Goal: Complete application form

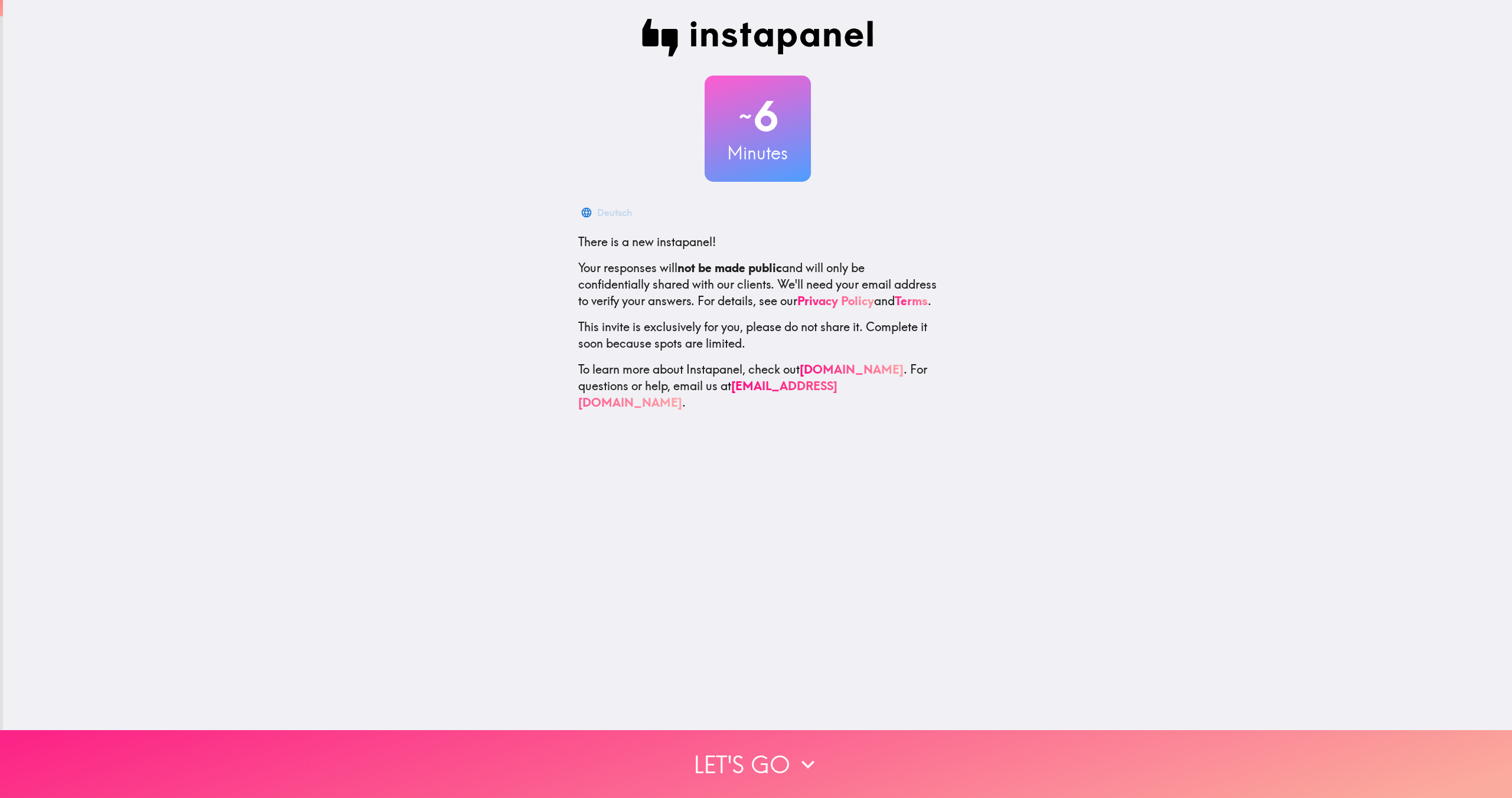
click at [750, 791] on button "Let's go" at bounding box center [756, 764] width 1512 height 68
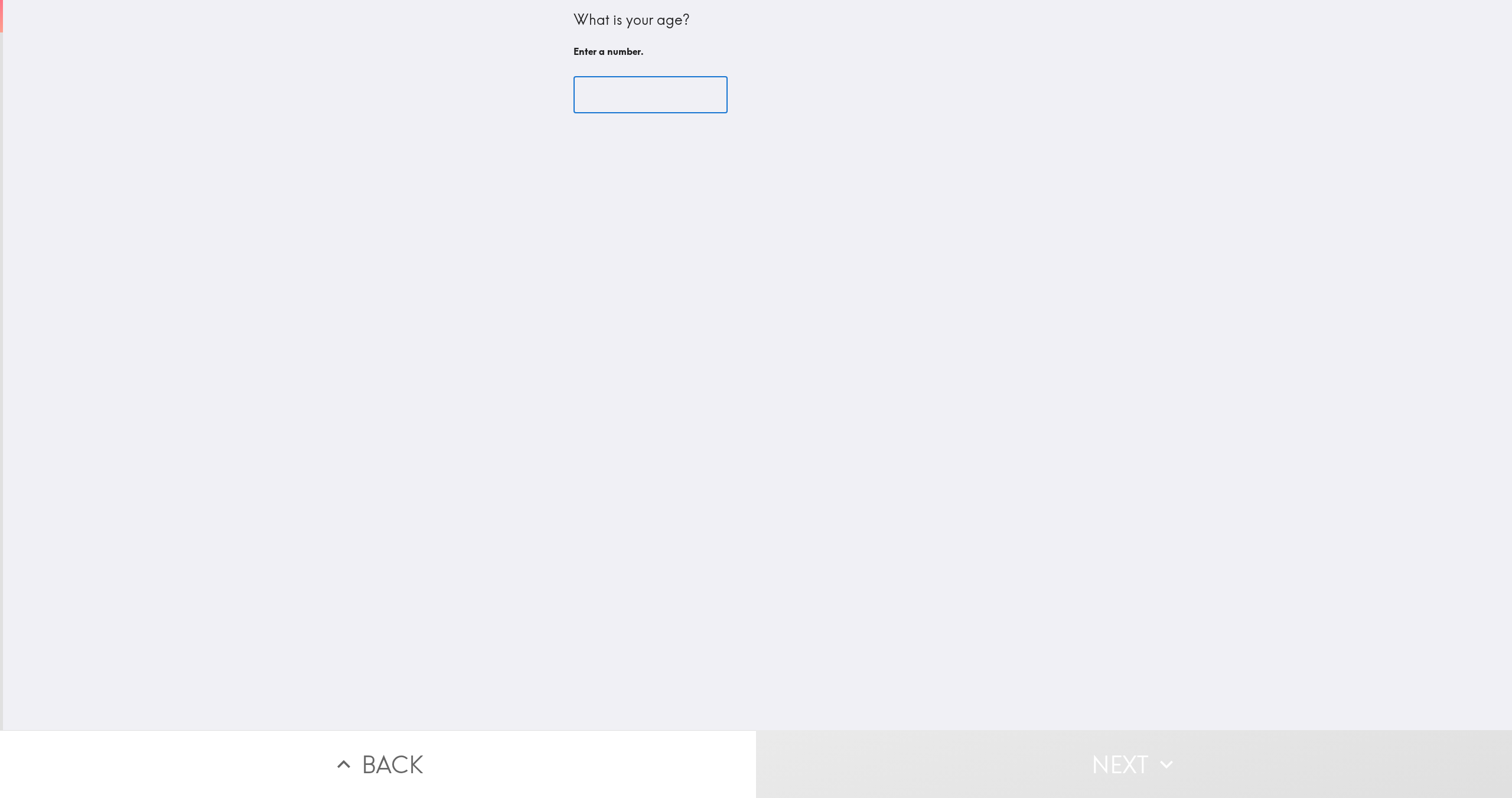
click at [638, 91] on input "number" at bounding box center [650, 95] width 154 height 37
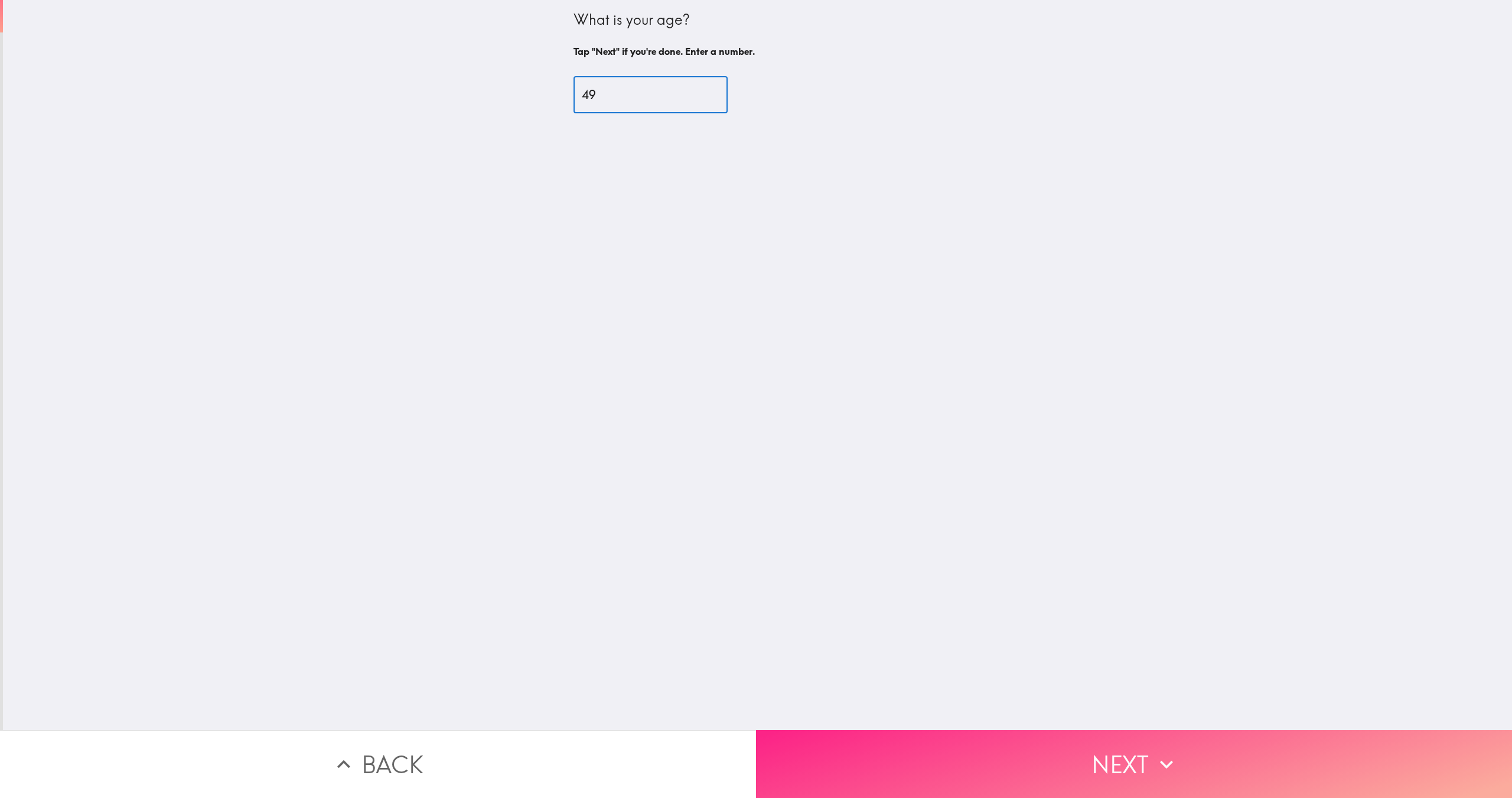
type input "49"
click at [1143, 778] on button "Next" at bounding box center [1134, 764] width 756 height 68
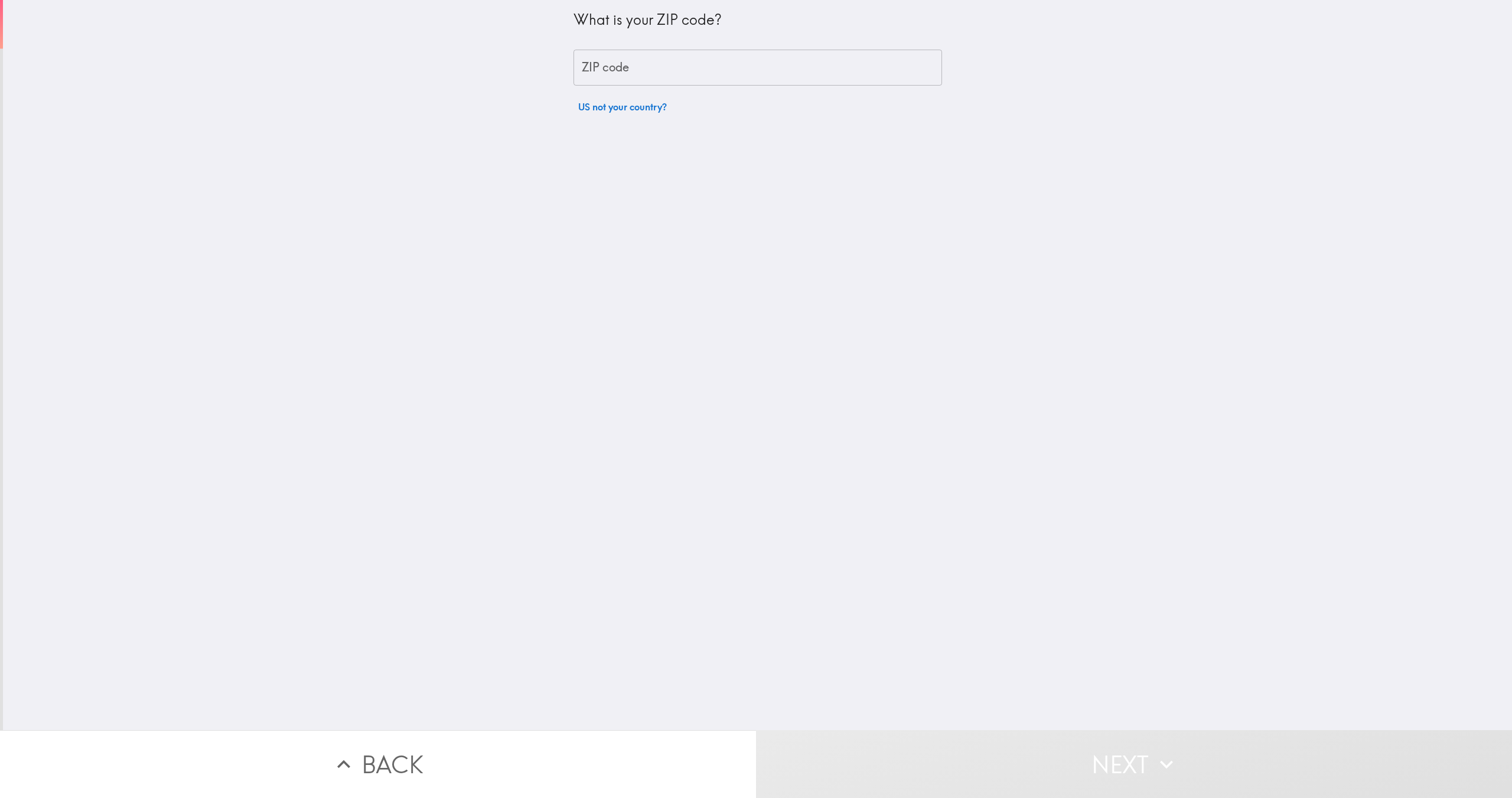
click at [669, 62] on input "ZIP code" at bounding box center [757, 68] width 369 height 37
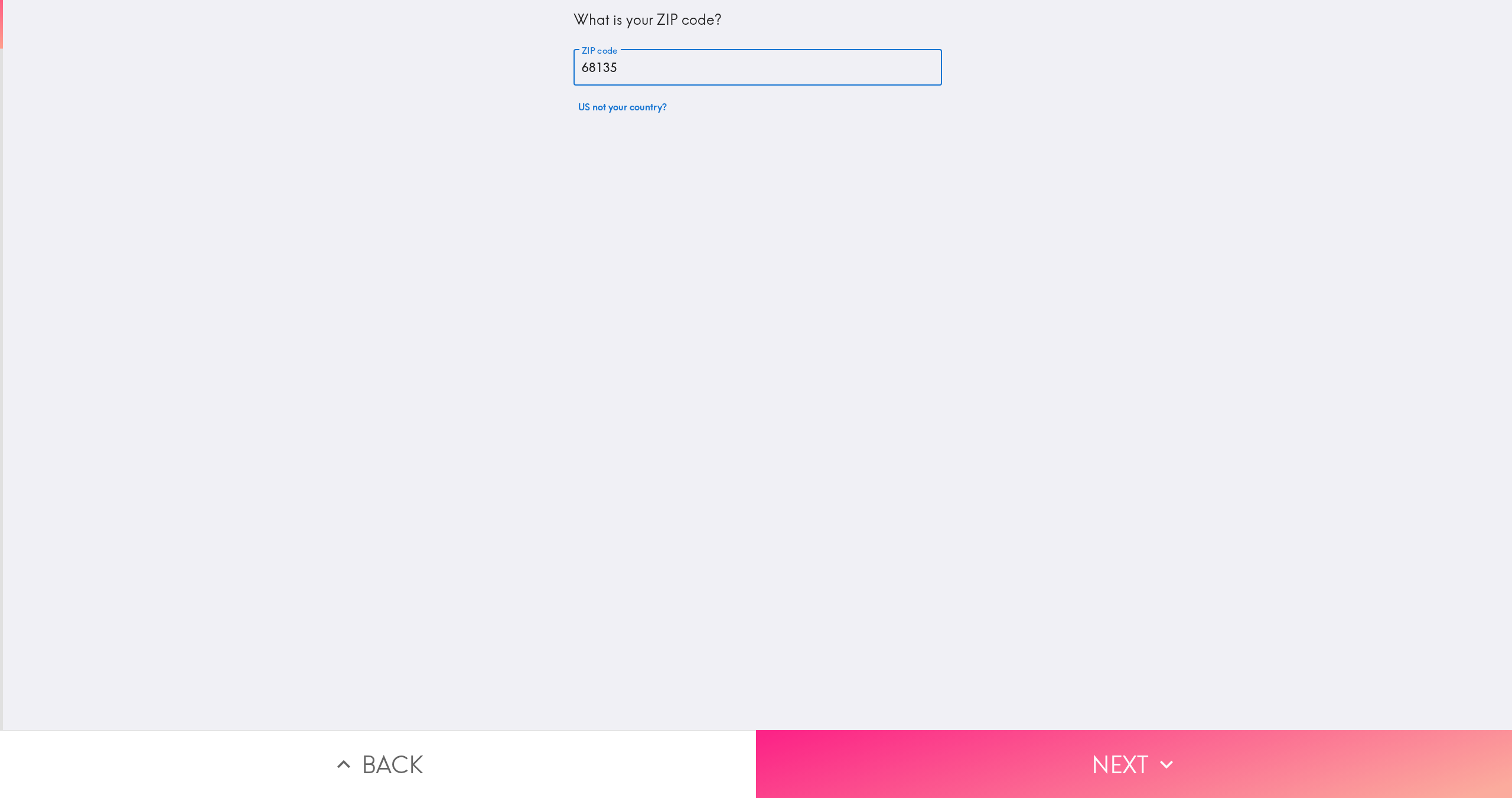
type input "68135"
click at [1018, 778] on button "Next" at bounding box center [1134, 764] width 756 height 68
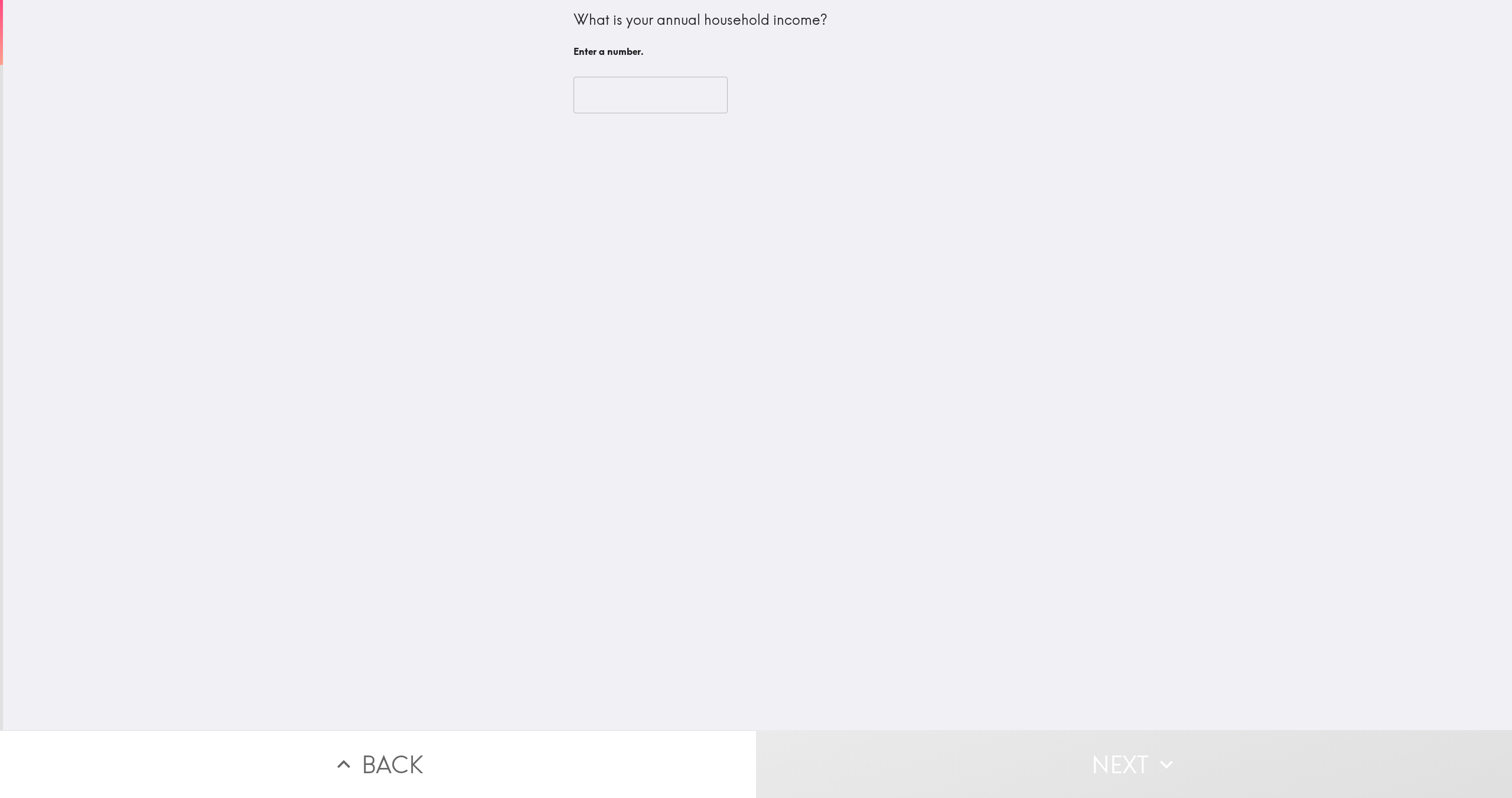
click at [640, 108] on input "number" at bounding box center [650, 95] width 154 height 37
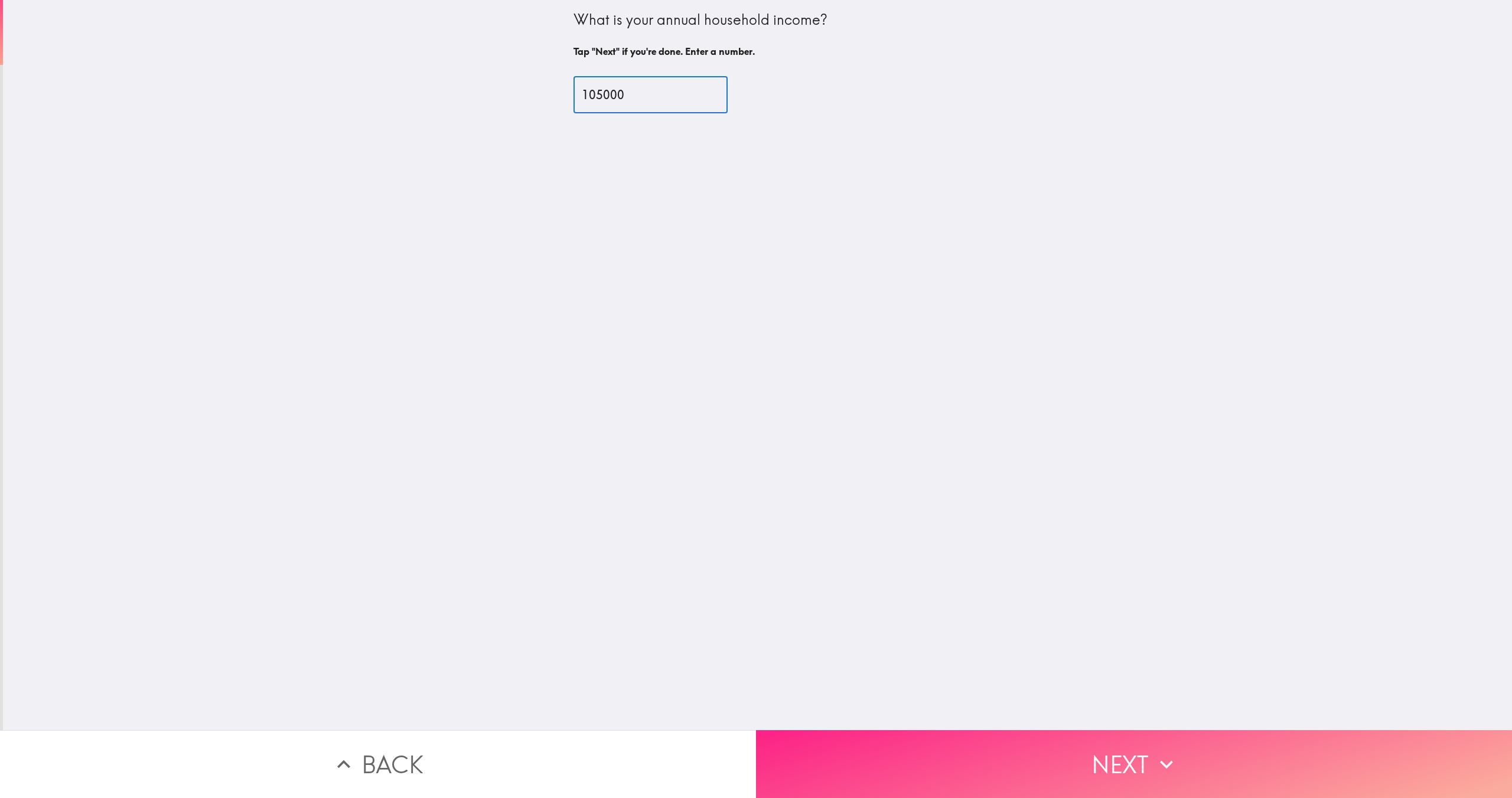
type input "105000"
click at [1065, 797] on button "Next" at bounding box center [1134, 764] width 756 height 68
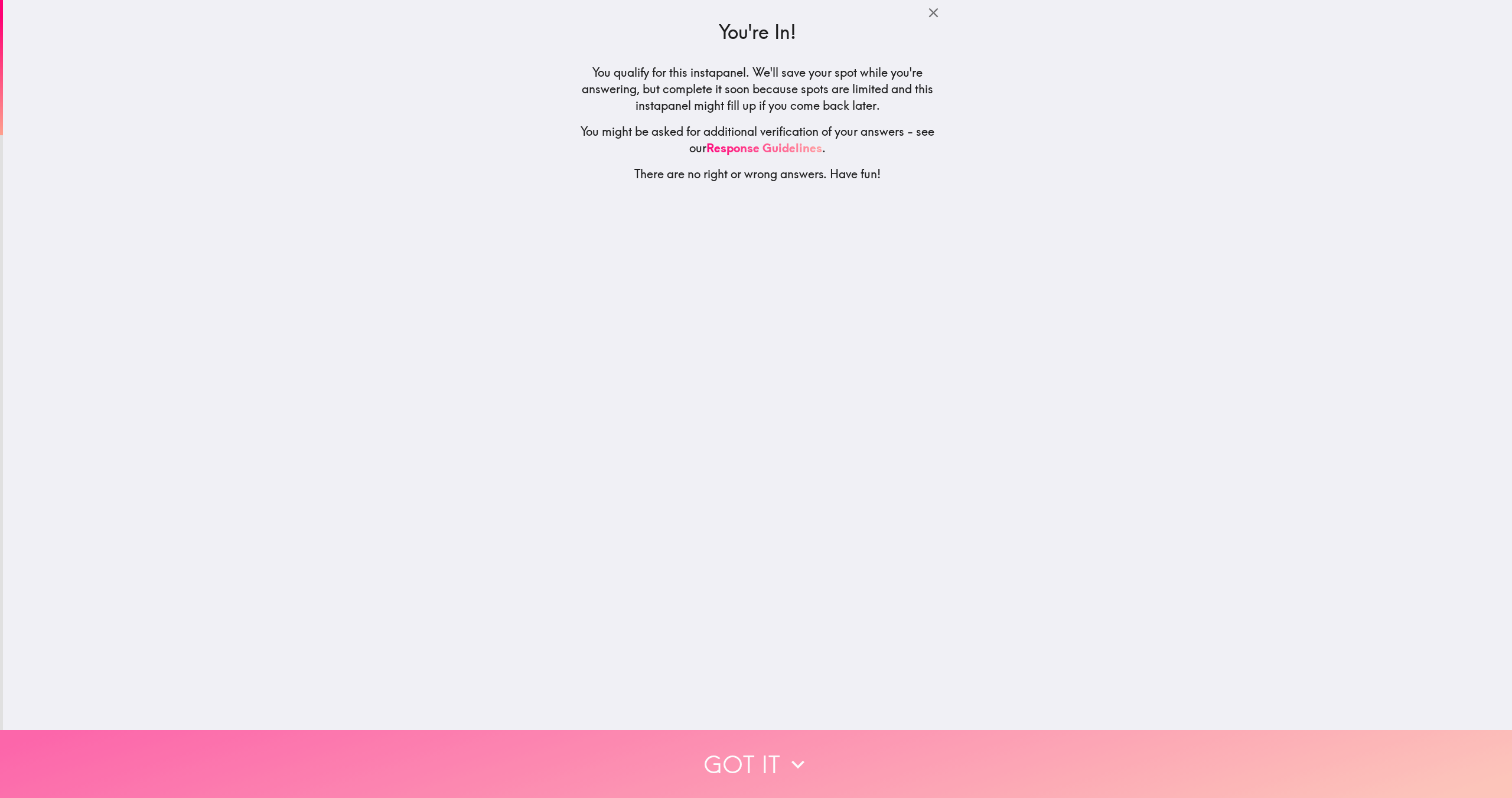
click at [823, 772] on button "Got it" at bounding box center [756, 764] width 1512 height 68
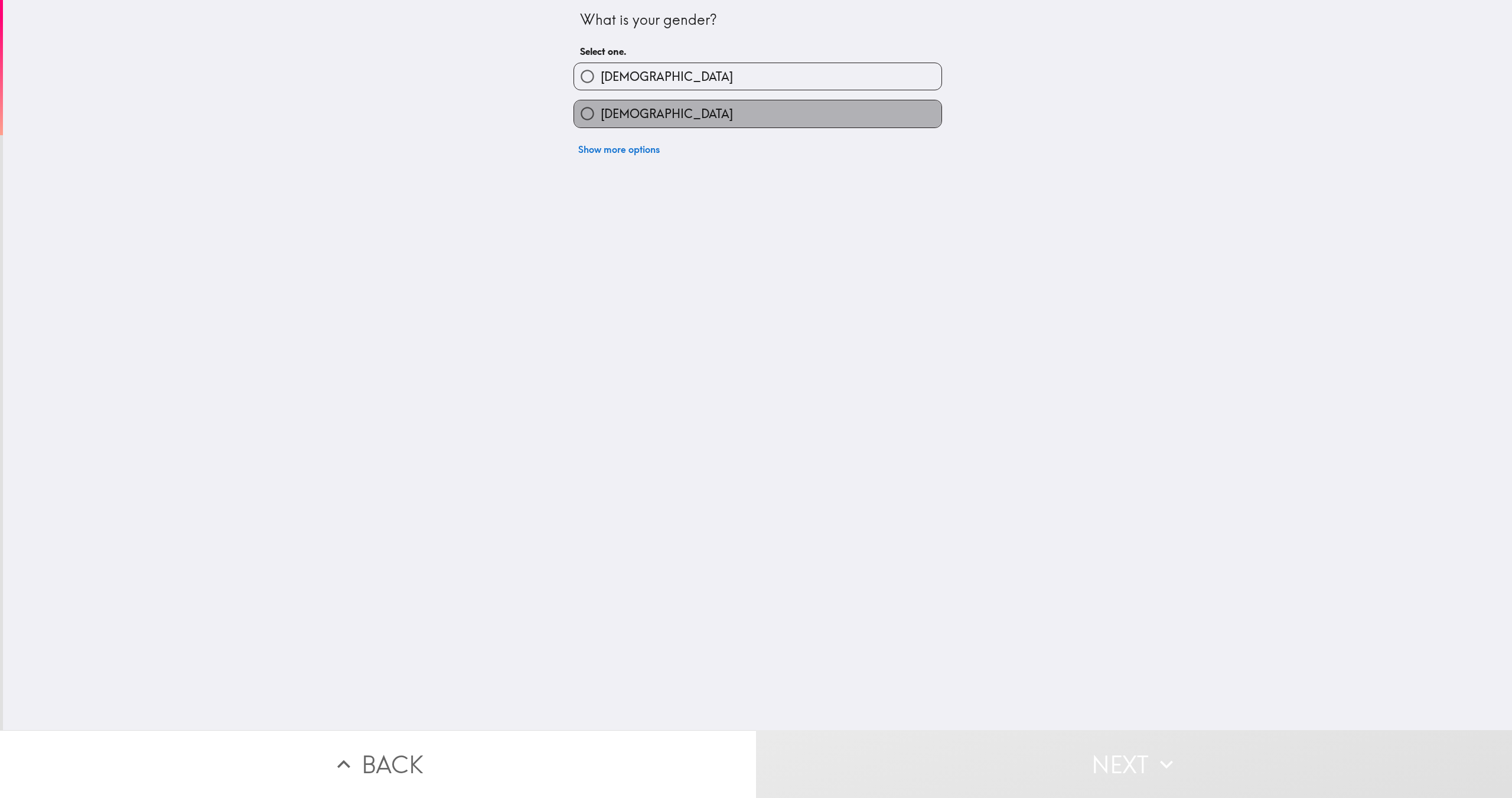
click at [684, 115] on label "[DEMOGRAPHIC_DATA]" at bounding box center [757, 114] width 367 height 27
click at [601, 115] on input "[DEMOGRAPHIC_DATA]" at bounding box center [587, 114] width 27 height 27
radio input "true"
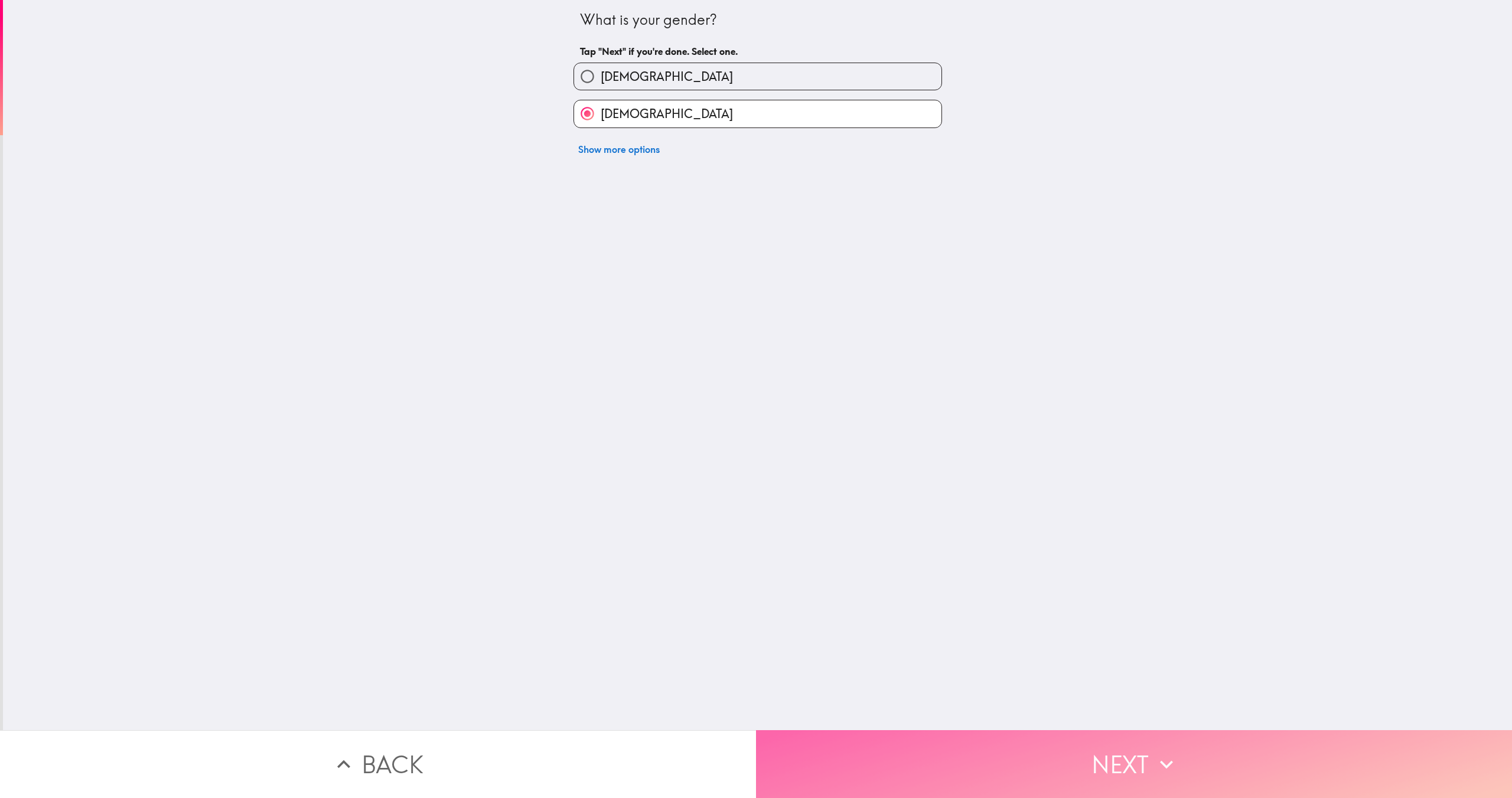
click at [877, 792] on button "Next" at bounding box center [1134, 764] width 756 height 68
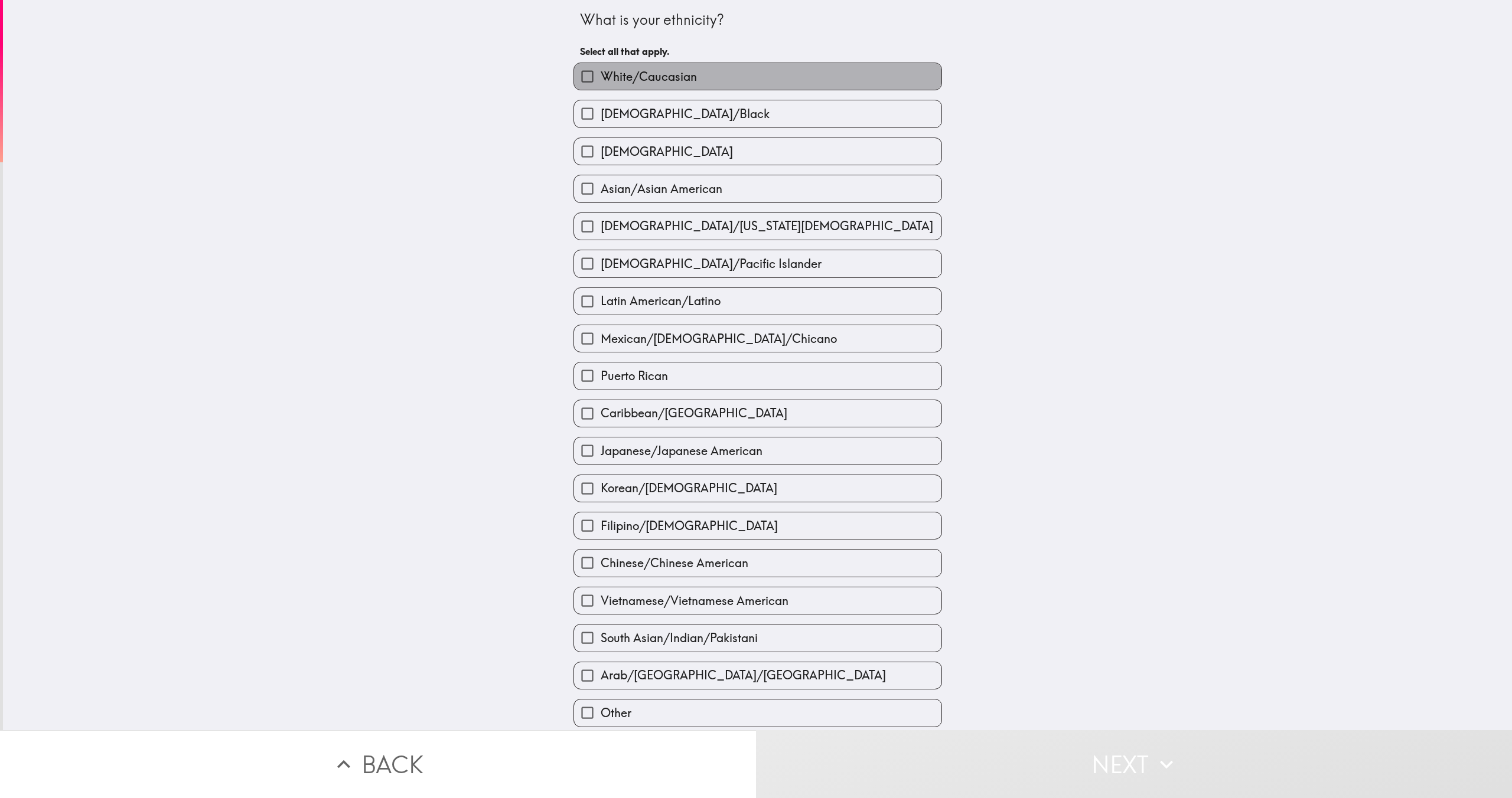
click at [703, 74] on label "White/Caucasian" at bounding box center [757, 76] width 367 height 27
click at [601, 74] on input "White/Caucasian" at bounding box center [587, 76] width 27 height 27
checkbox input "true"
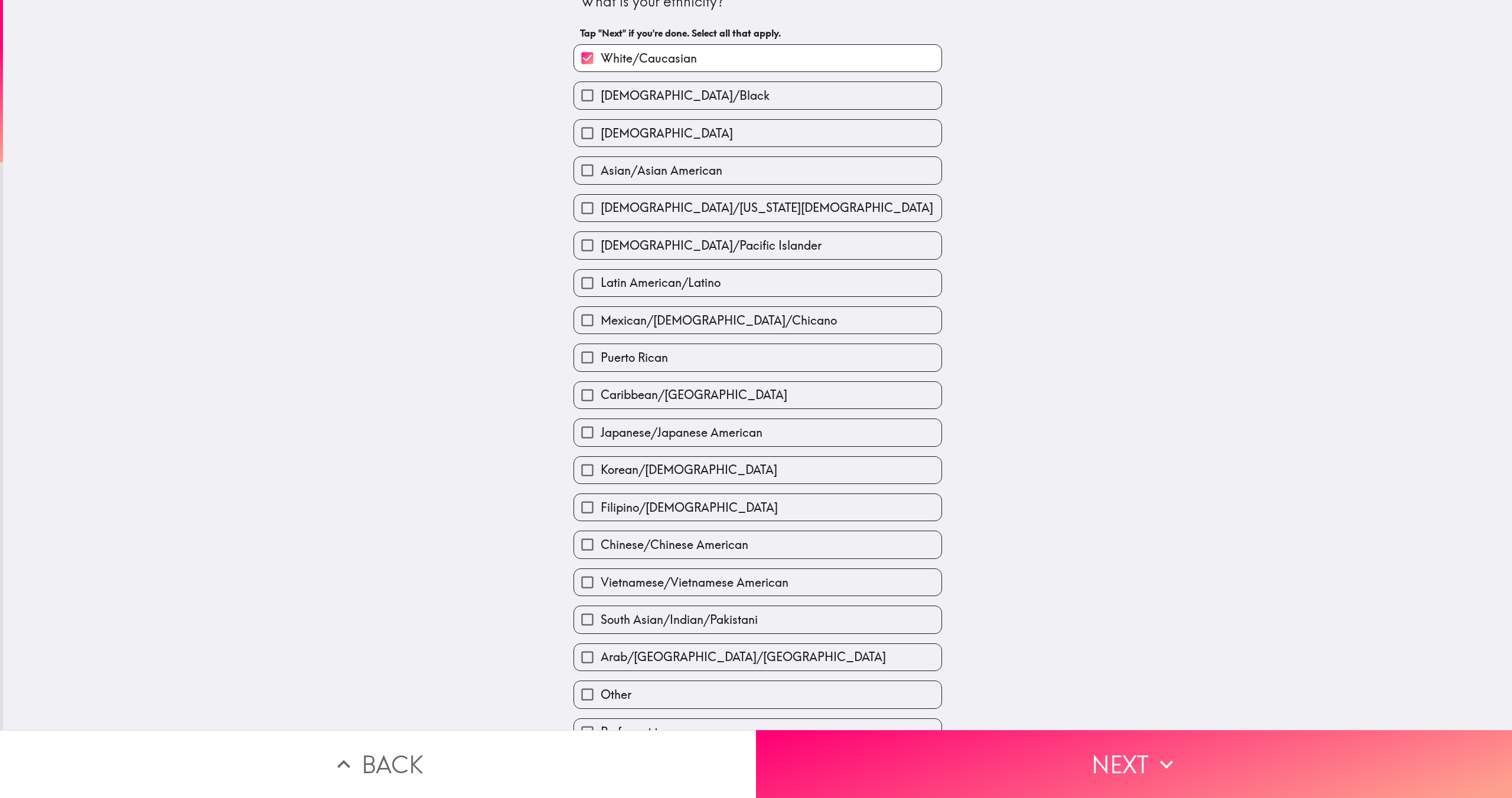
scroll to position [34, 0]
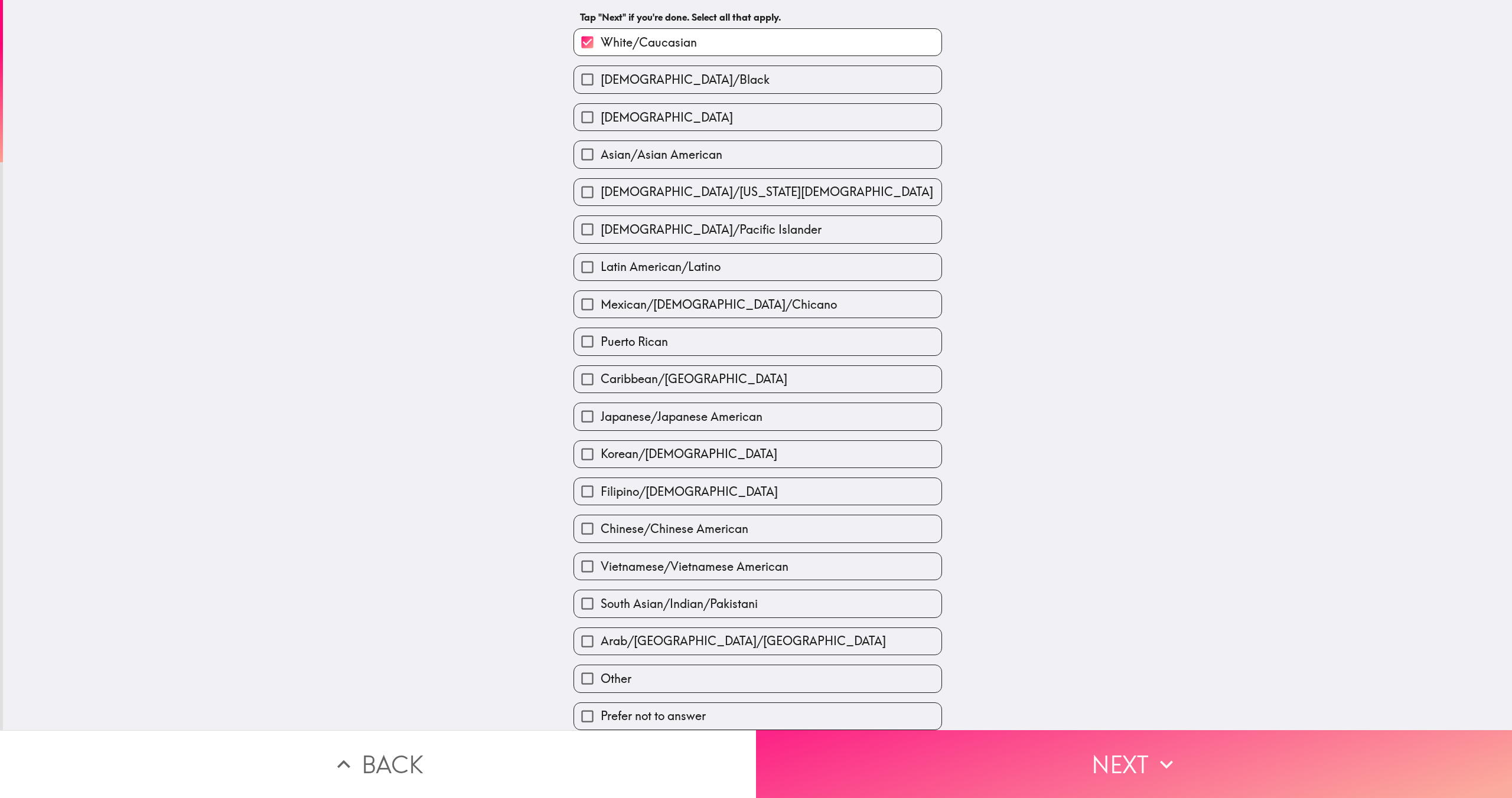
click at [1014, 772] on button "Next" at bounding box center [1134, 764] width 756 height 68
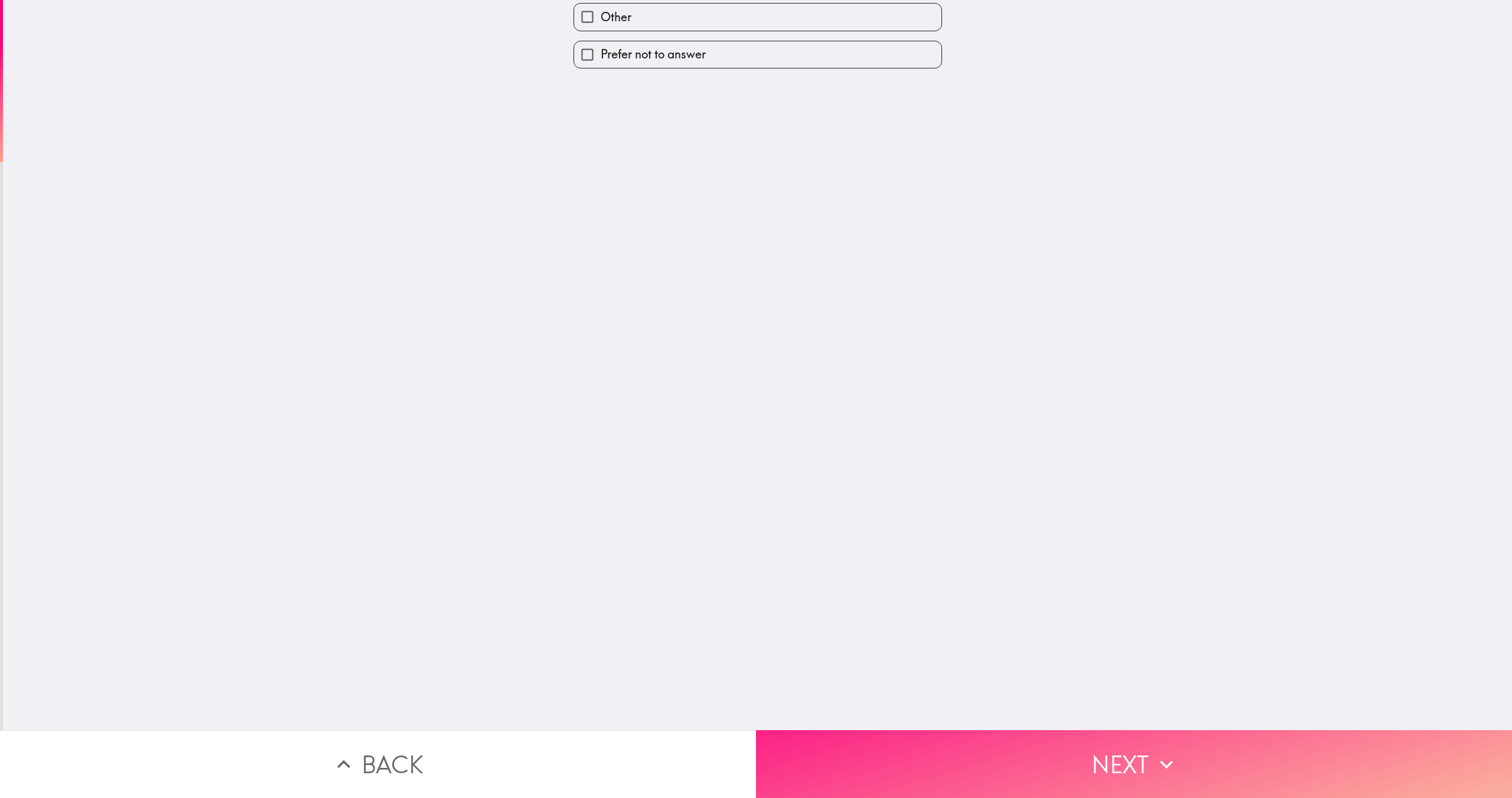
scroll to position [0, 0]
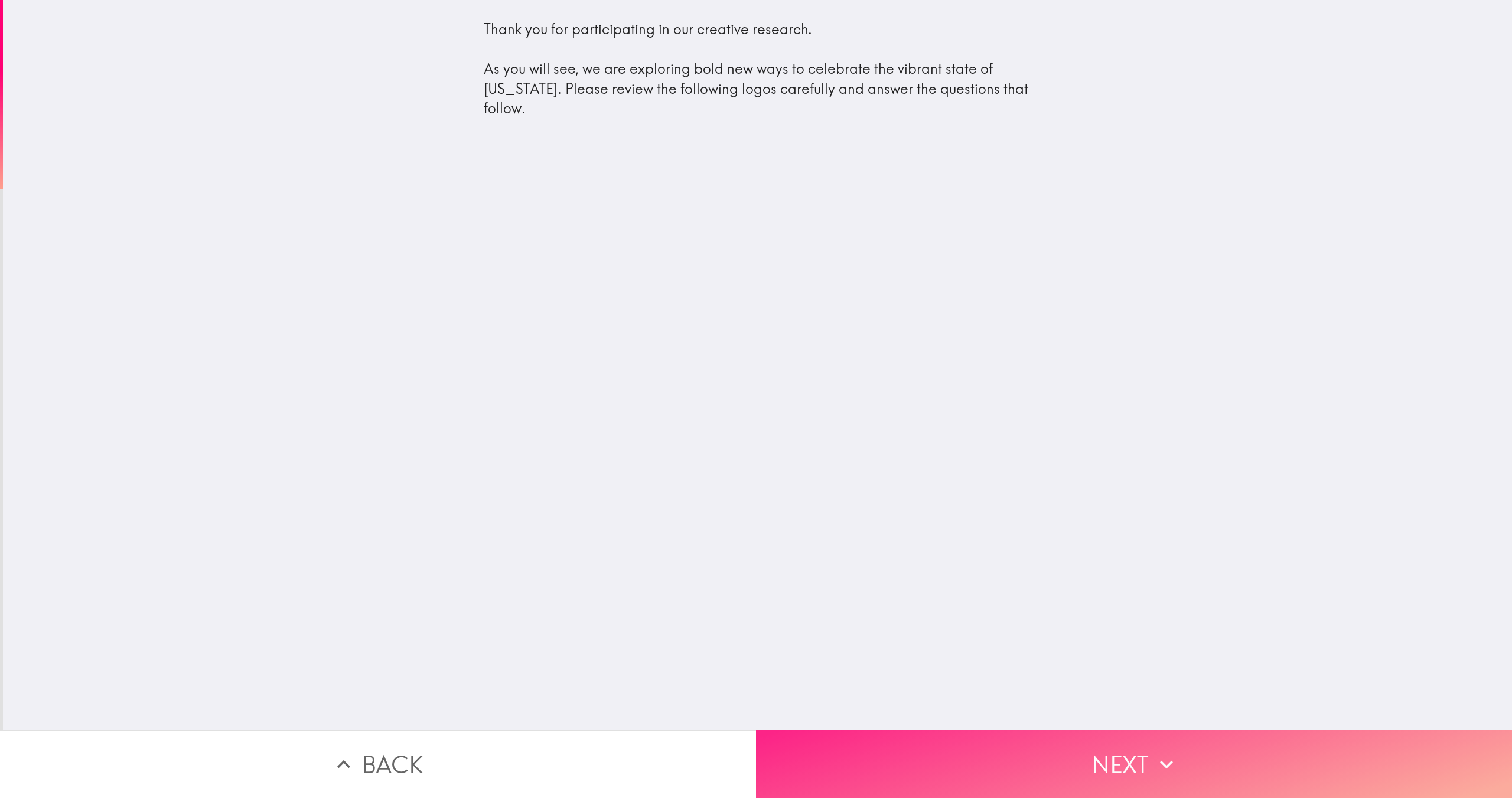
click at [857, 776] on button "Next" at bounding box center [1134, 764] width 756 height 68
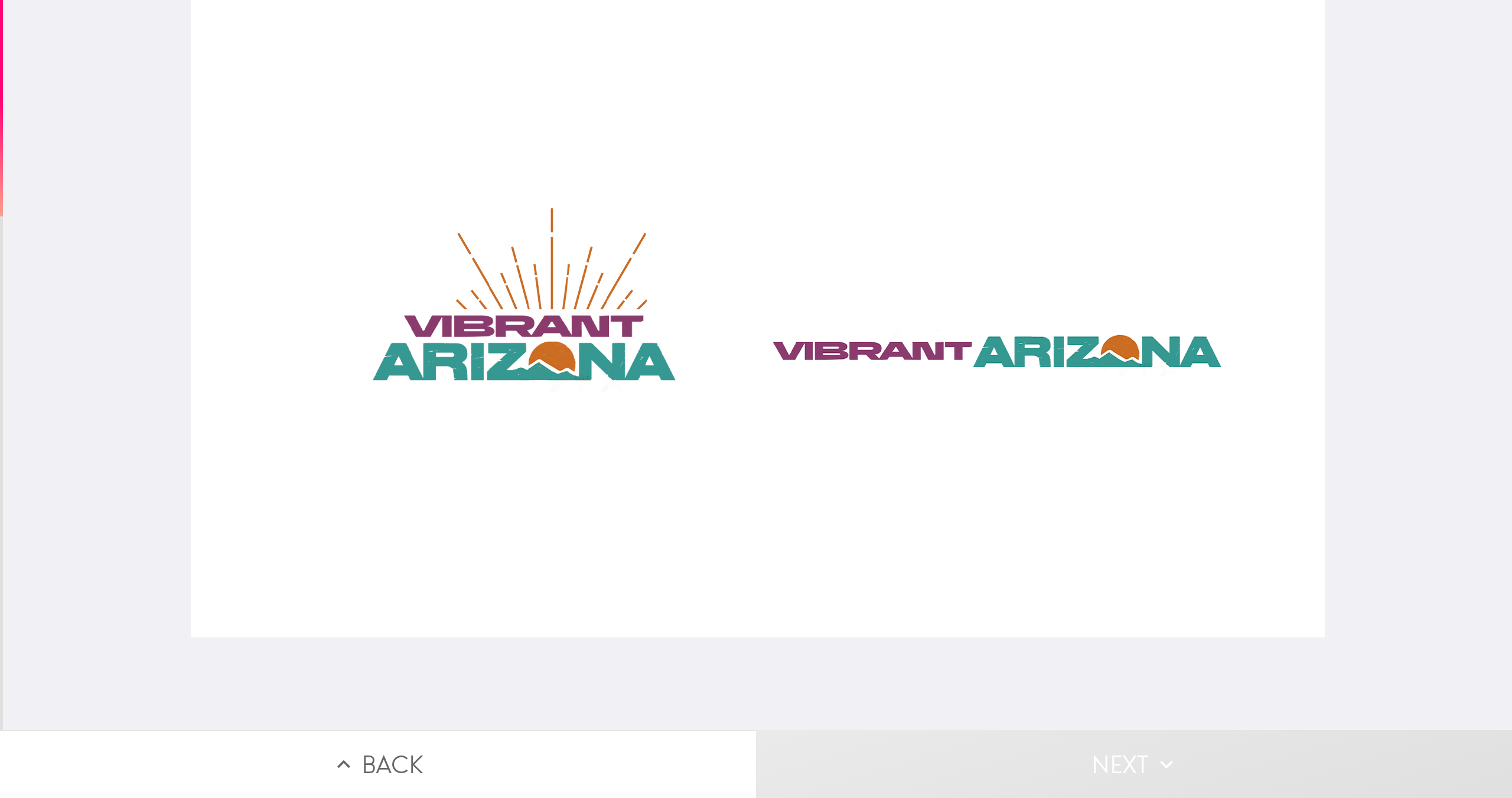
click at [463, 364] on div at bounding box center [757, 319] width 1134 height 638
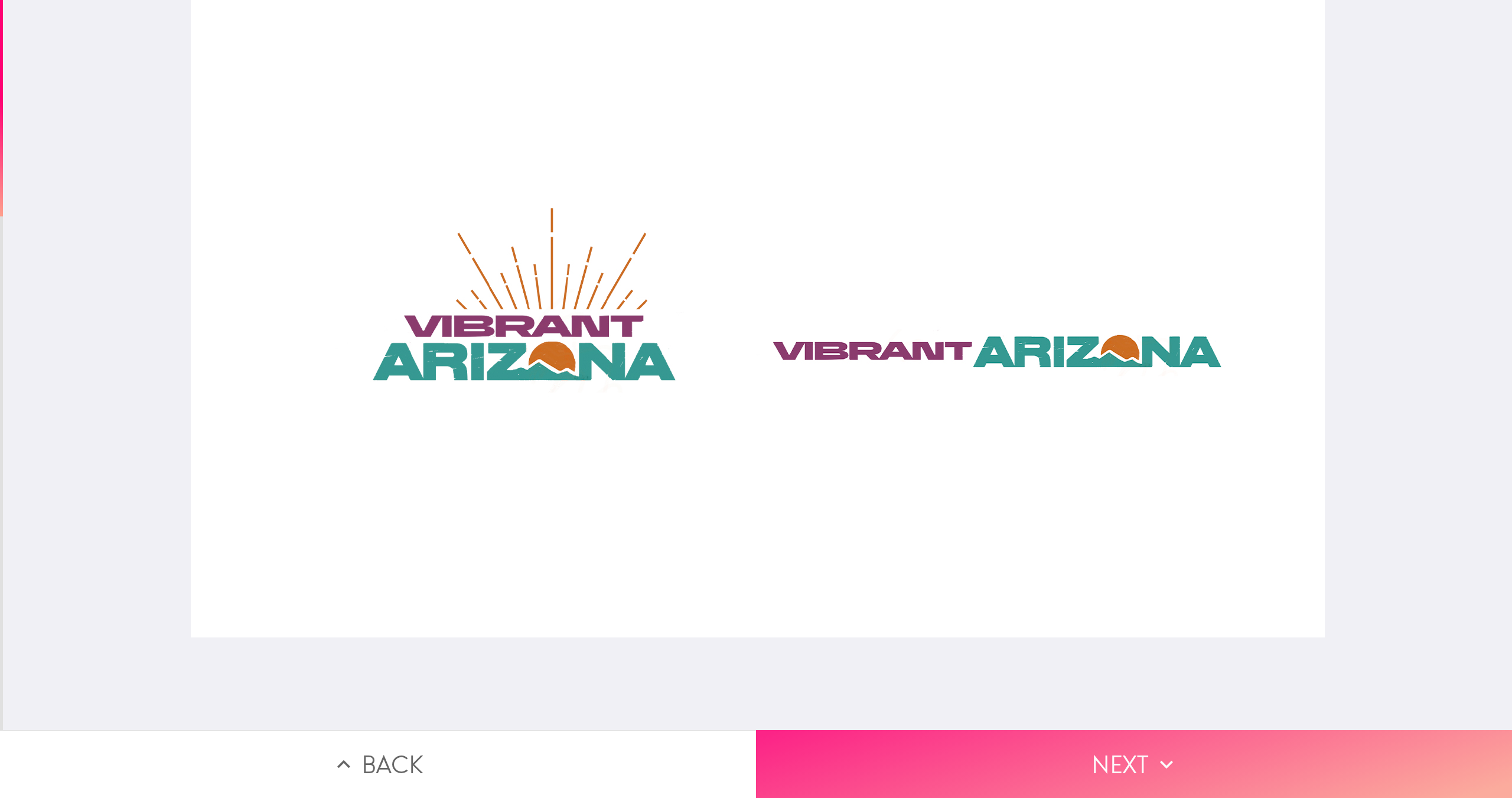
click at [920, 749] on button "Next" at bounding box center [1134, 764] width 756 height 68
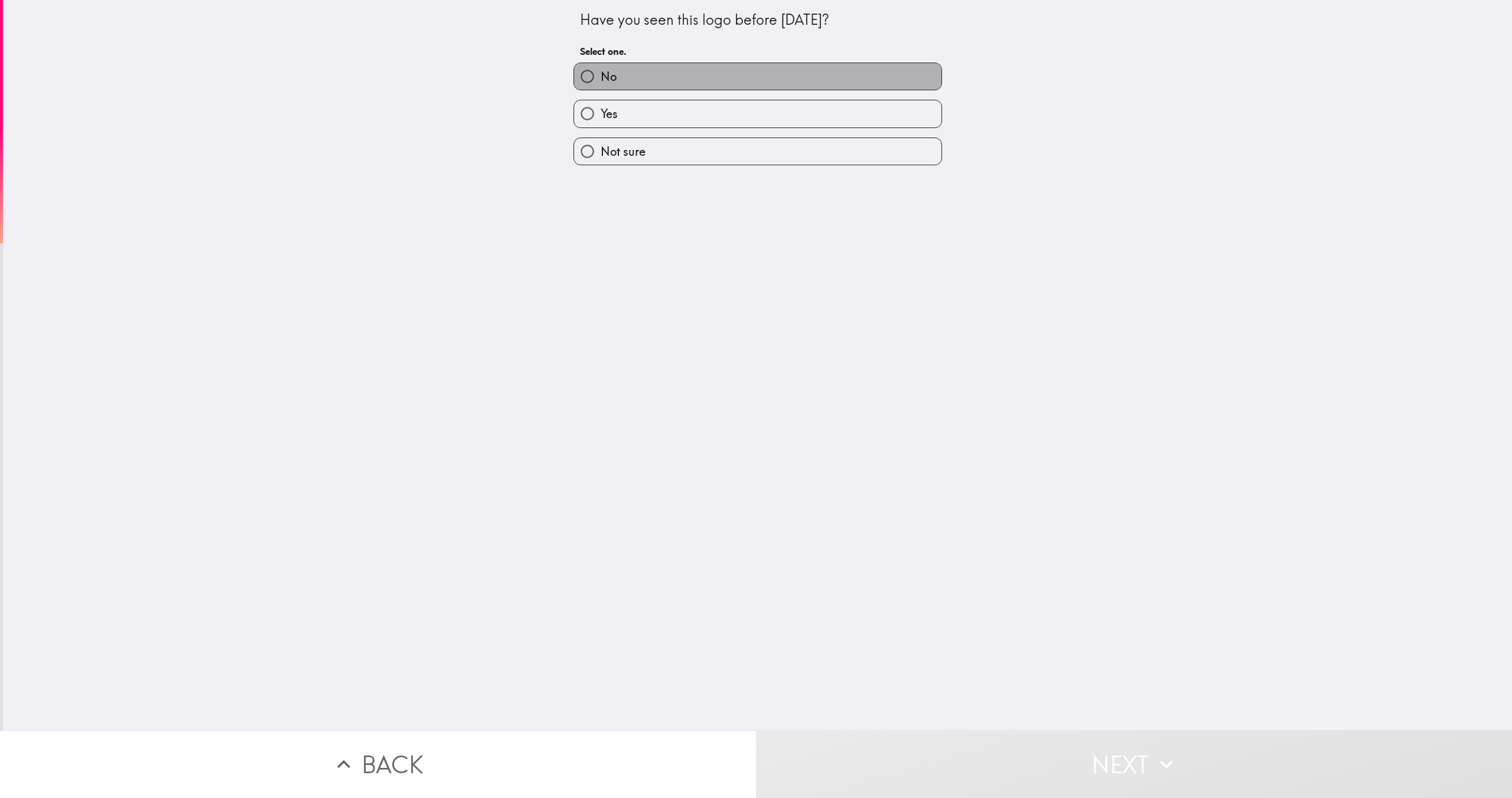
click at [614, 82] on span "No" at bounding box center [608, 77] width 16 height 17
click at [601, 82] on input "No" at bounding box center [587, 76] width 27 height 27
radio input "true"
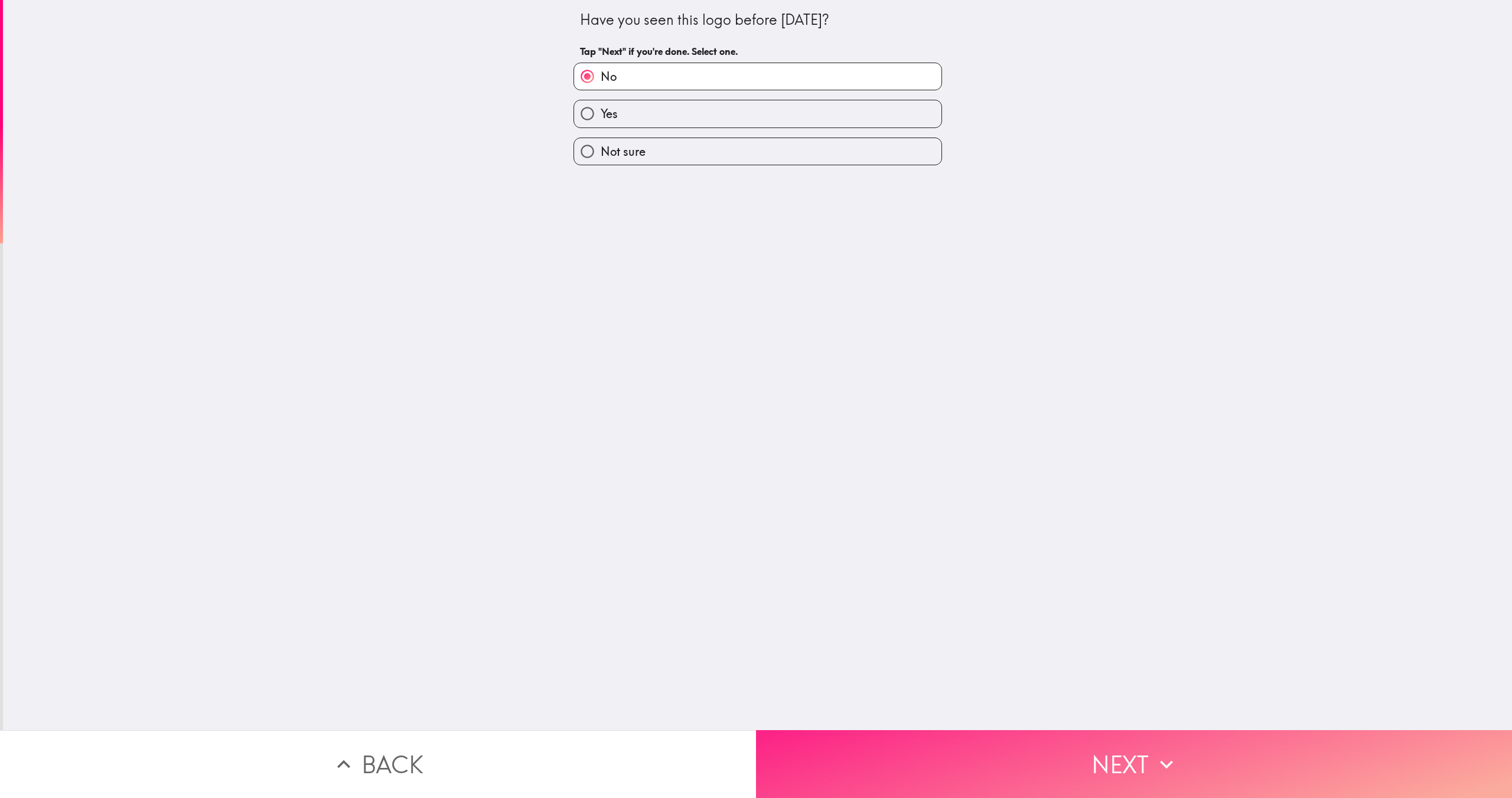
click at [938, 781] on button "Next" at bounding box center [1134, 764] width 756 height 68
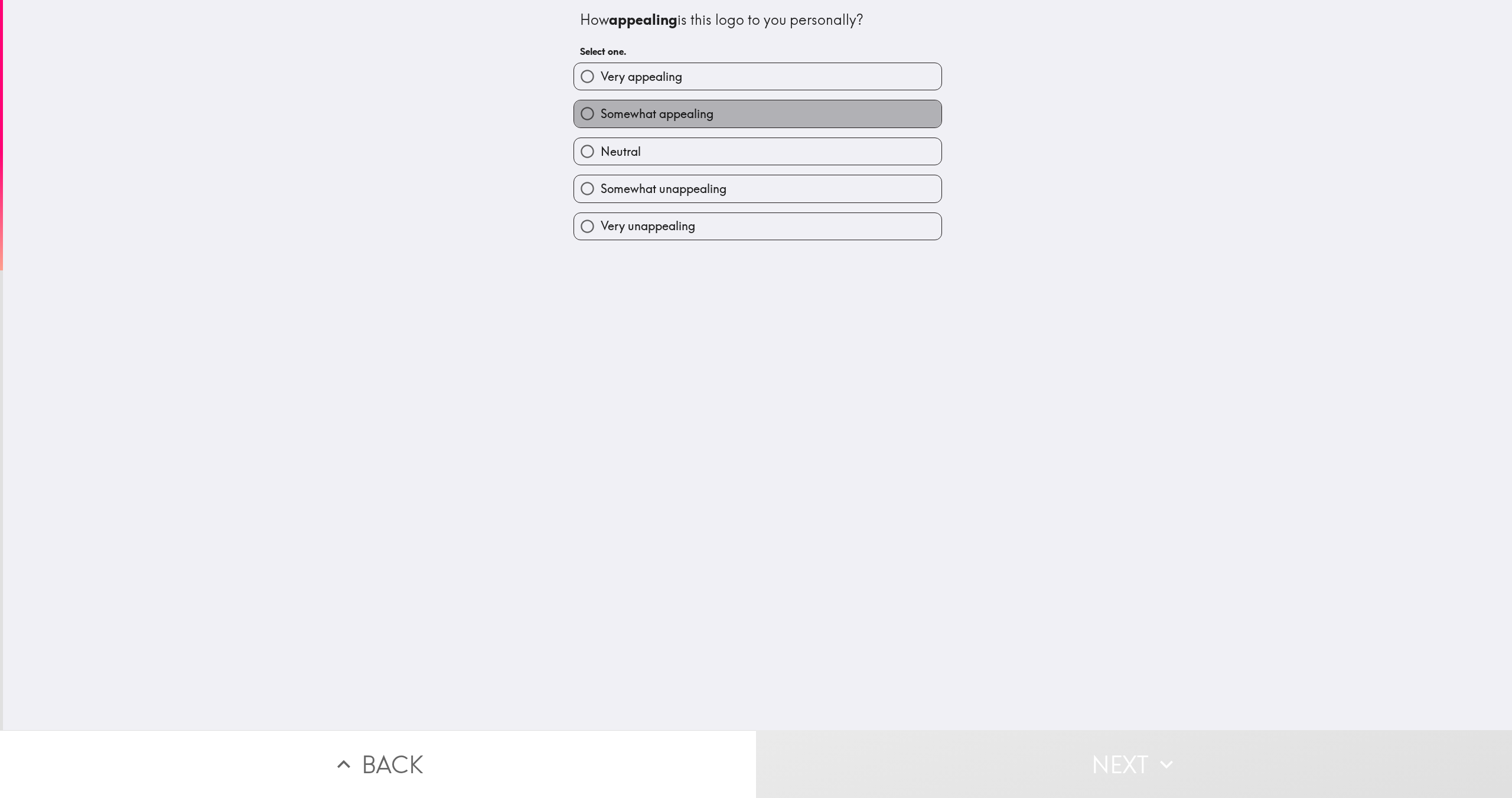
click at [675, 124] on label "Somewhat appealing" at bounding box center [757, 114] width 367 height 27
click at [601, 124] on input "Somewhat appealing" at bounding box center [587, 114] width 27 height 27
radio input "true"
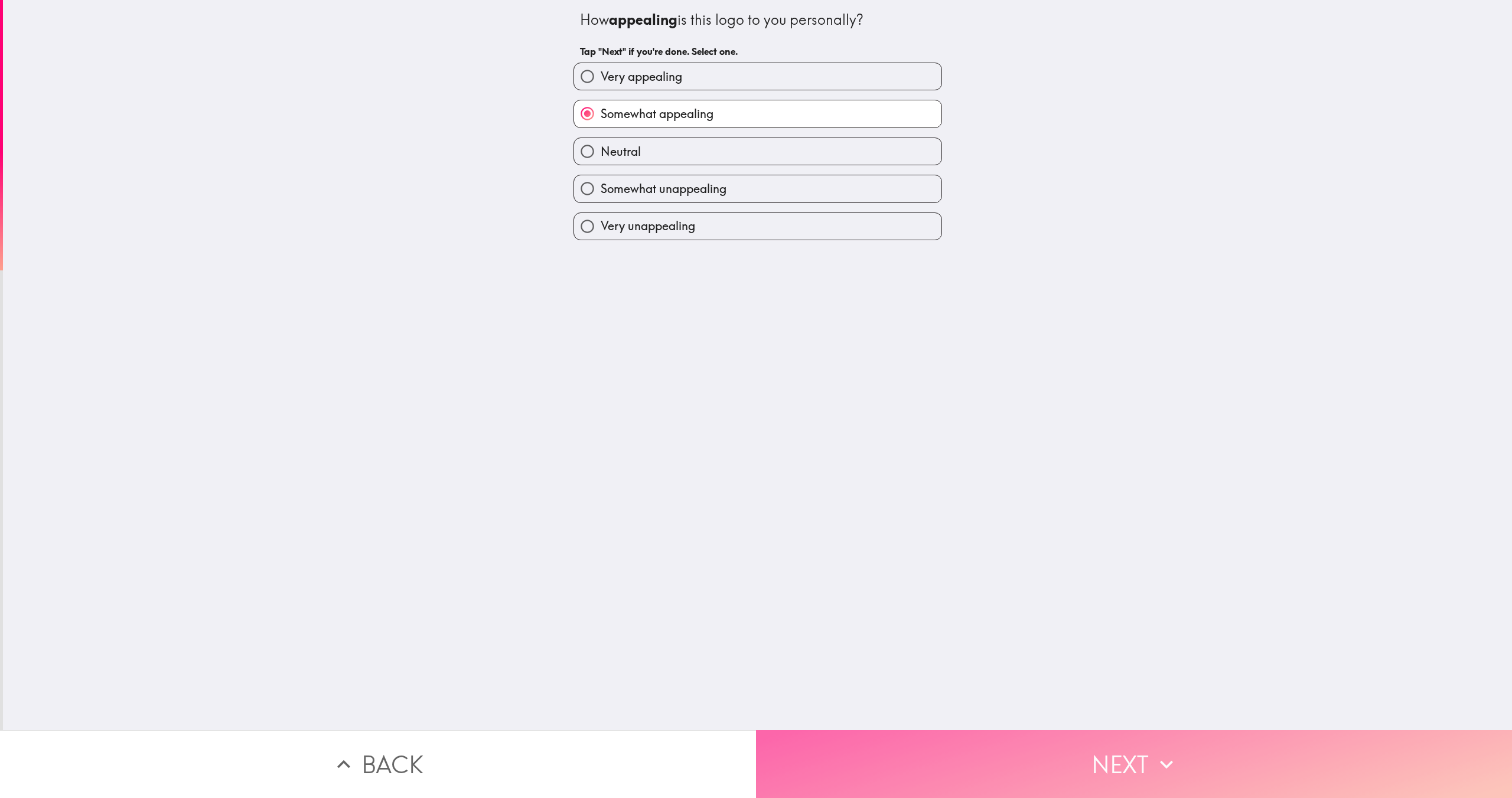
click at [1014, 773] on button "Next" at bounding box center [1134, 764] width 756 height 68
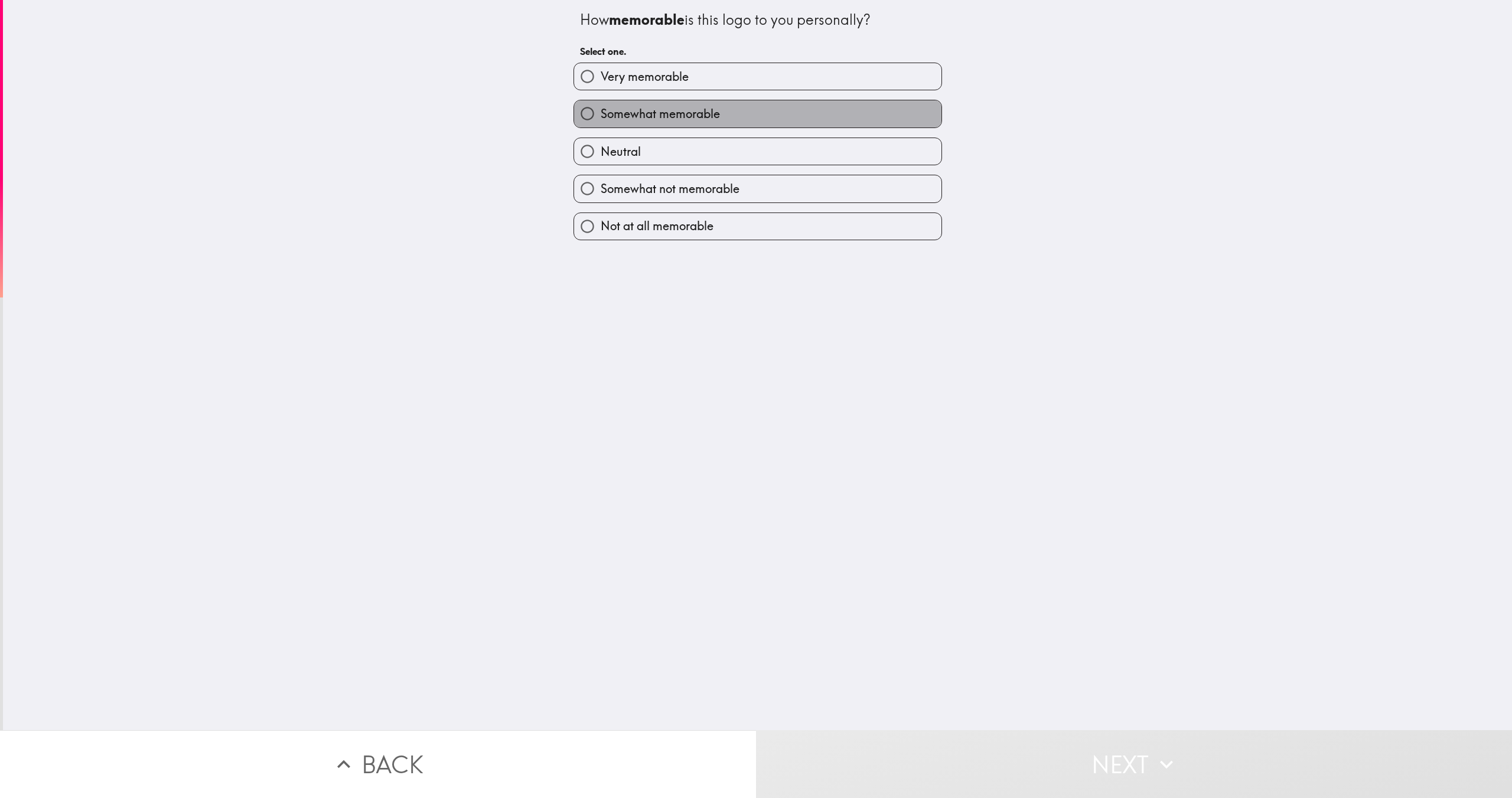
click at [634, 108] on span "Somewhat memorable" at bounding box center [660, 114] width 120 height 17
click at [601, 108] on input "Somewhat memorable" at bounding box center [587, 114] width 27 height 27
radio input "true"
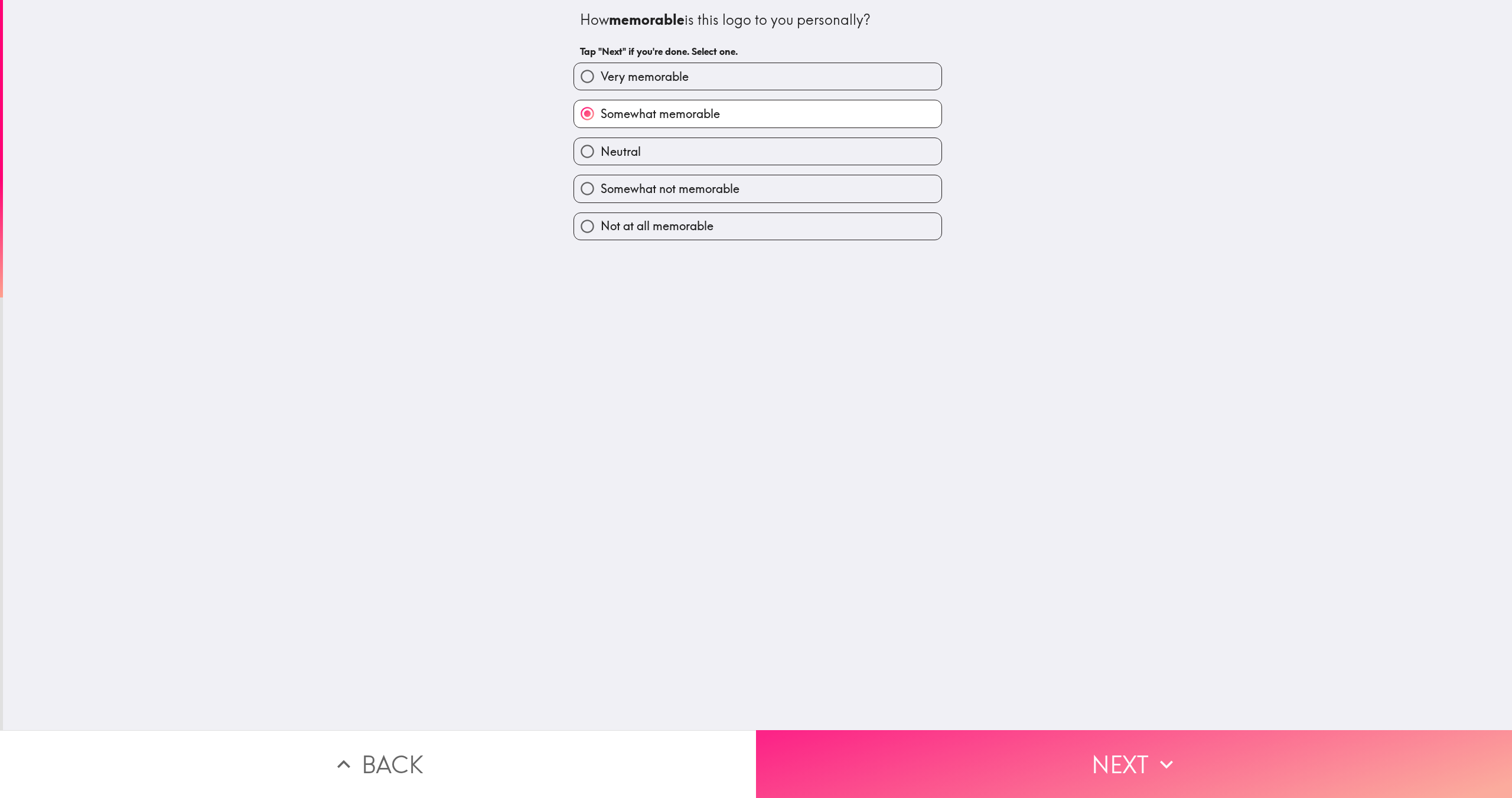
click at [1006, 786] on button "Next" at bounding box center [1134, 764] width 756 height 68
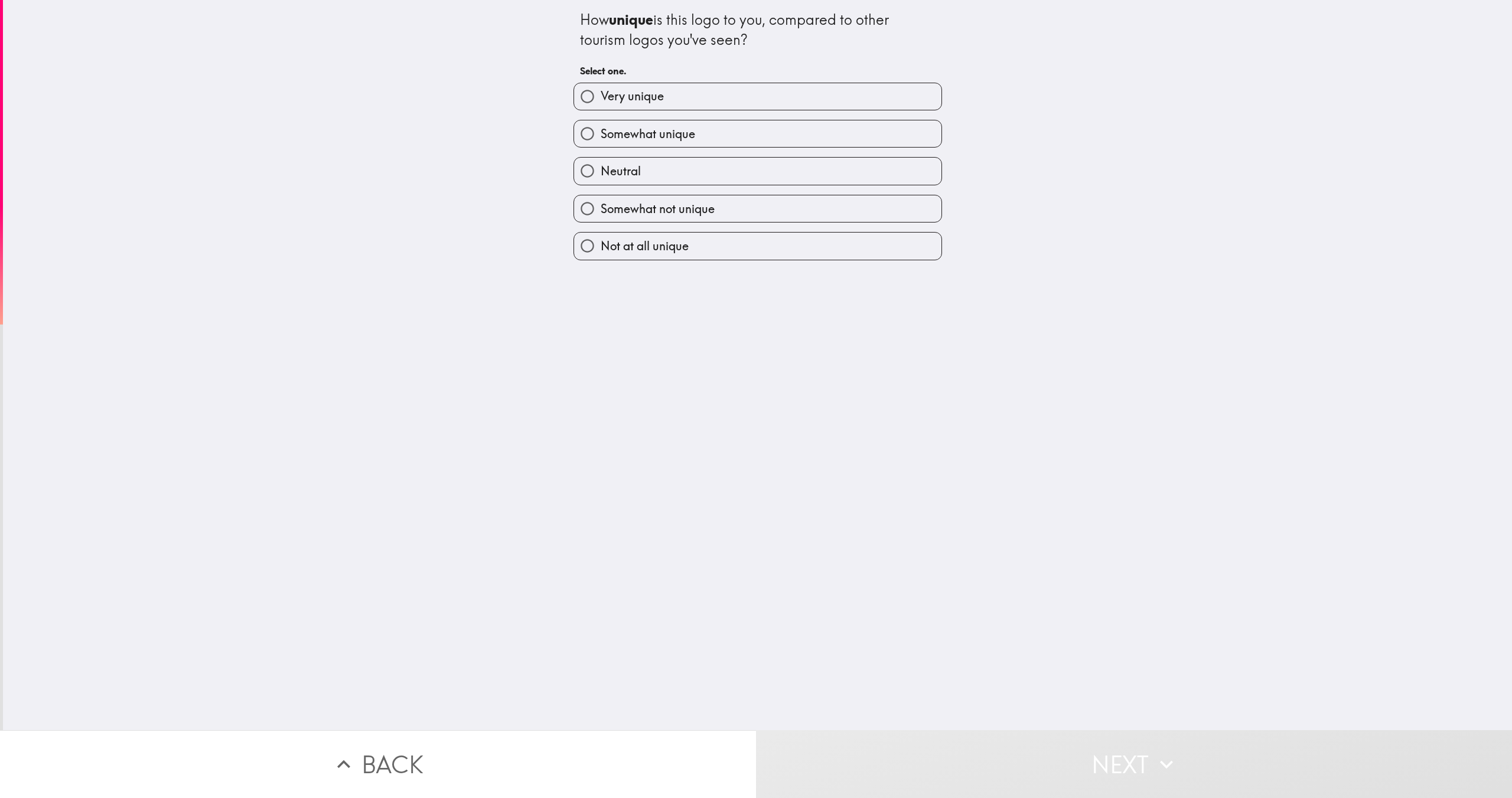
click at [655, 169] on label "Neutral" at bounding box center [757, 170] width 367 height 27
click at [601, 169] on input "Neutral" at bounding box center [587, 170] width 27 height 27
radio input "true"
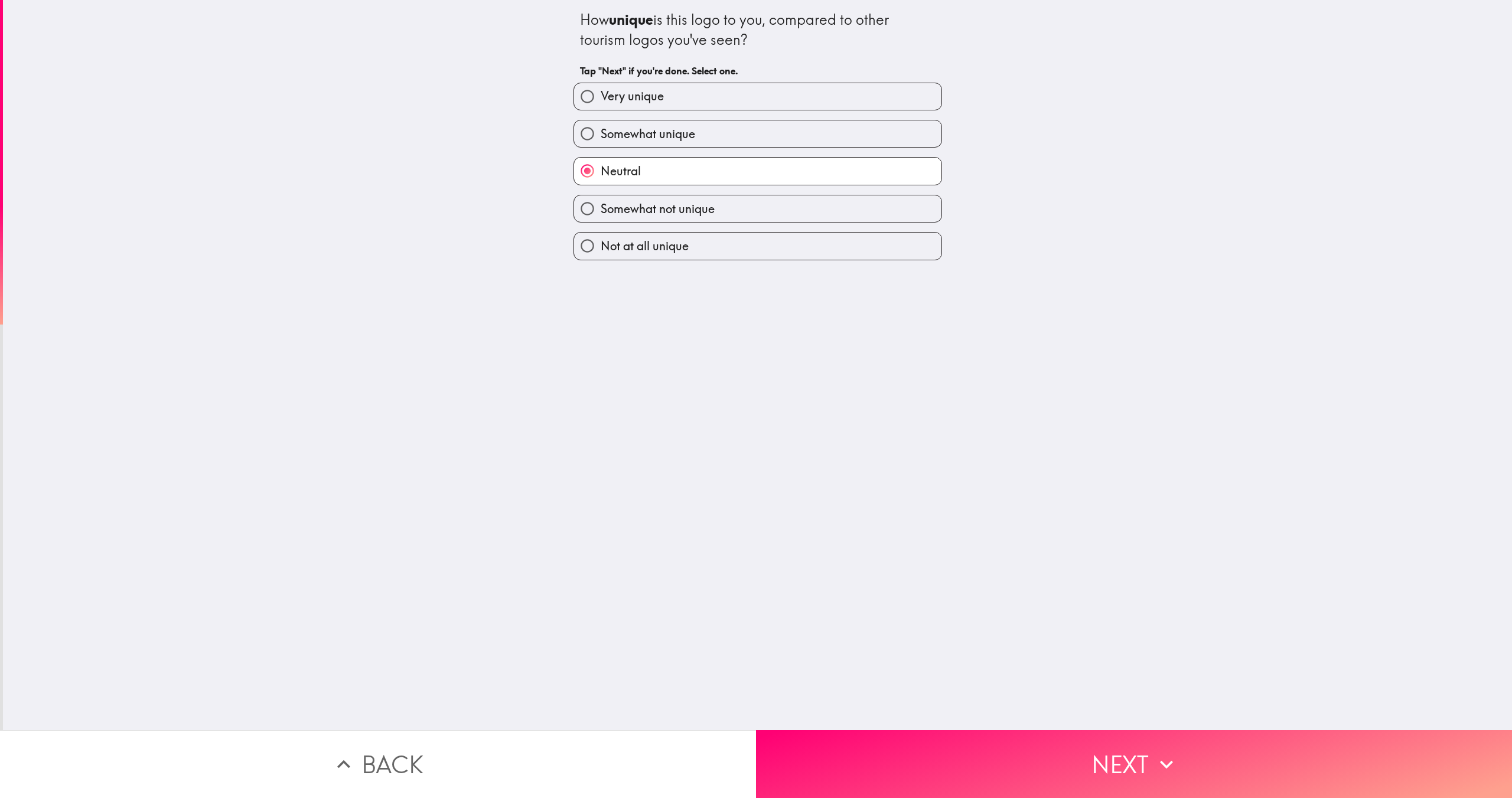
click at [676, 129] on span "Somewhat unique" at bounding box center [648, 134] width 95 height 17
click at [601, 129] on input "Somewhat unique" at bounding box center [587, 134] width 27 height 27
radio input "true"
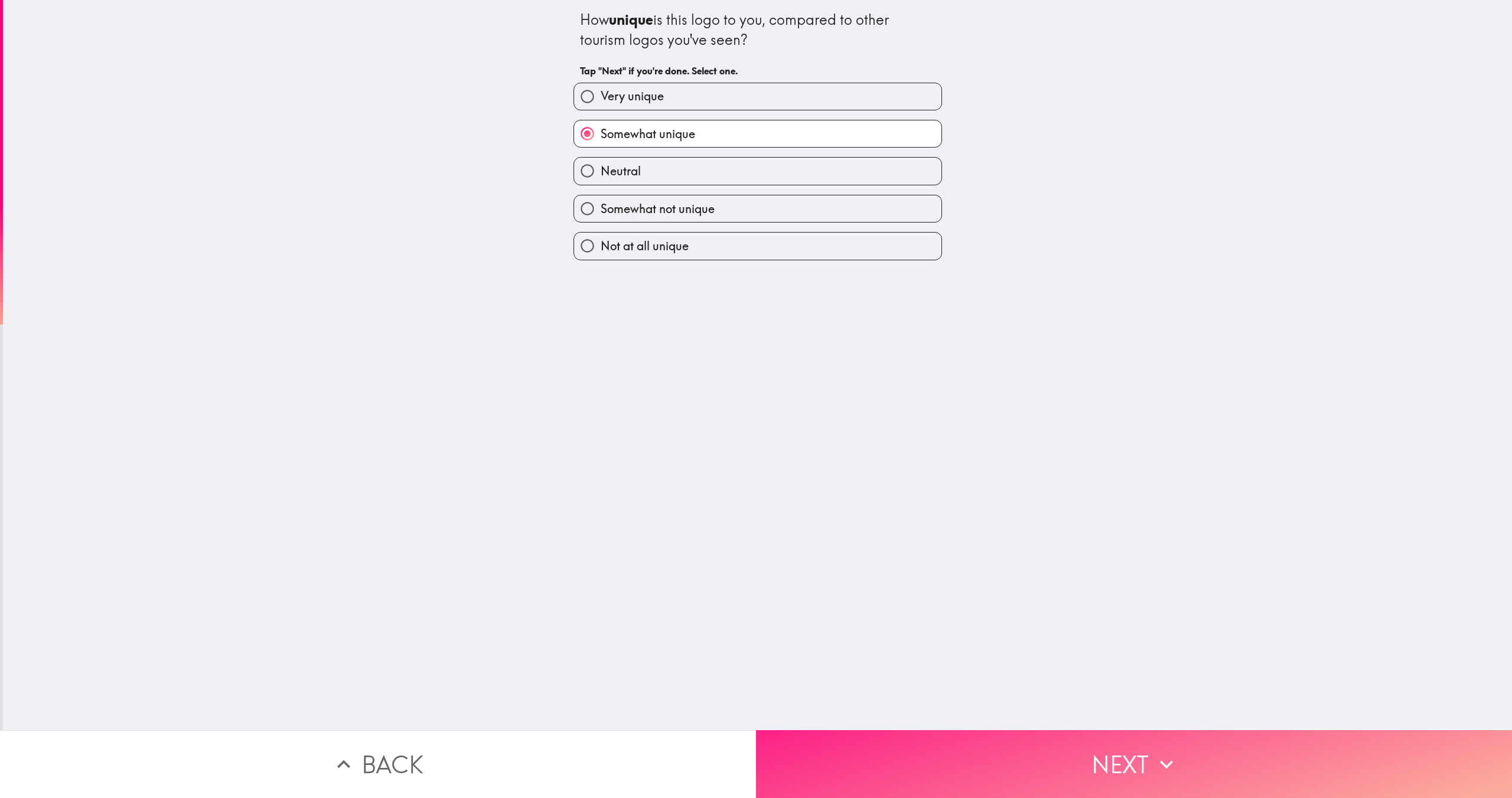
click at [913, 758] on button "Next" at bounding box center [1134, 764] width 756 height 68
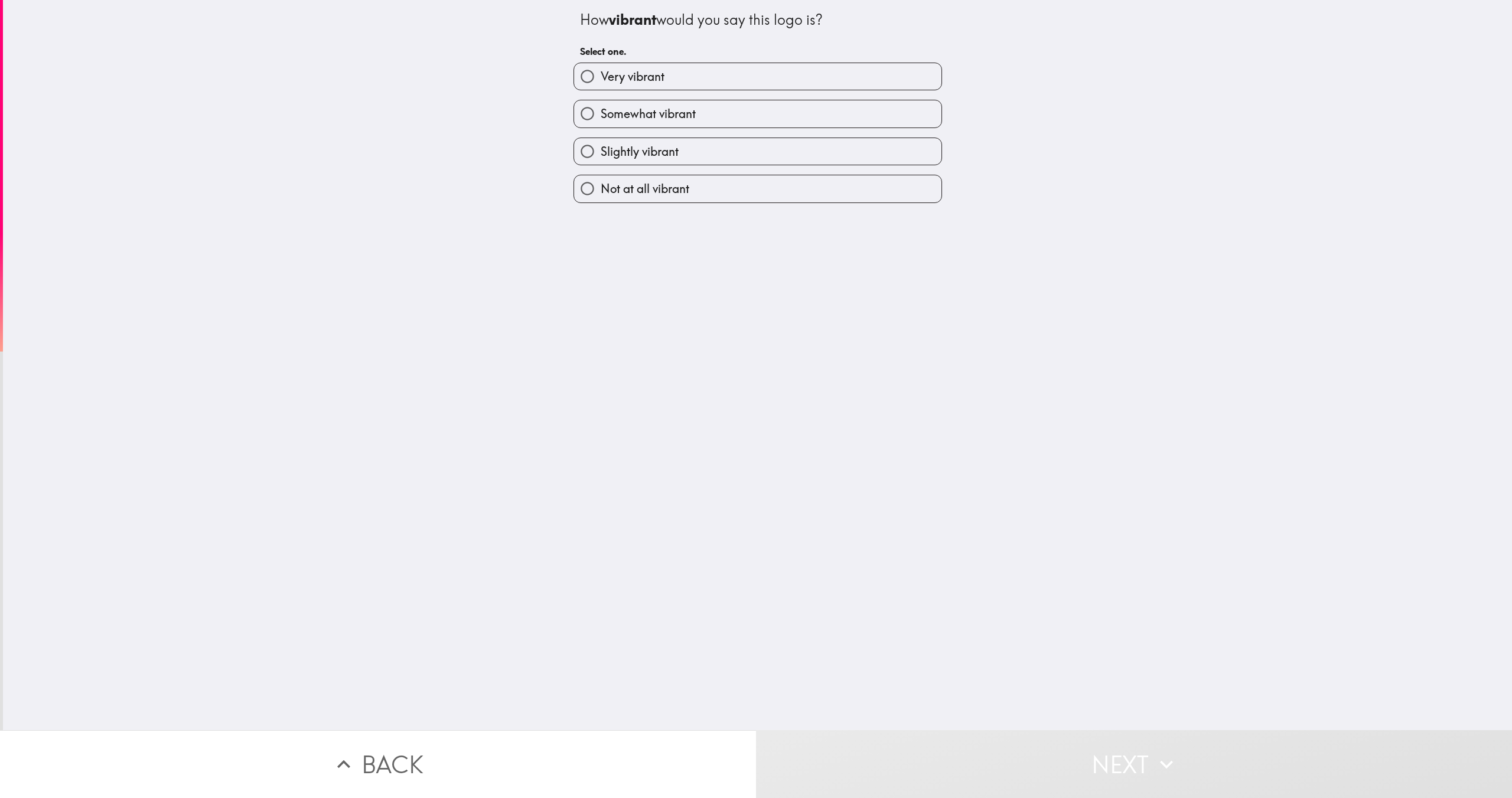
click at [674, 110] on span "Somewhat vibrant" at bounding box center [648, 114] width 95 height 17
click at [601, 110] on input "Somewhat vibrant" at bounding box center [587, 114] width 27 height 27
radio input "true"
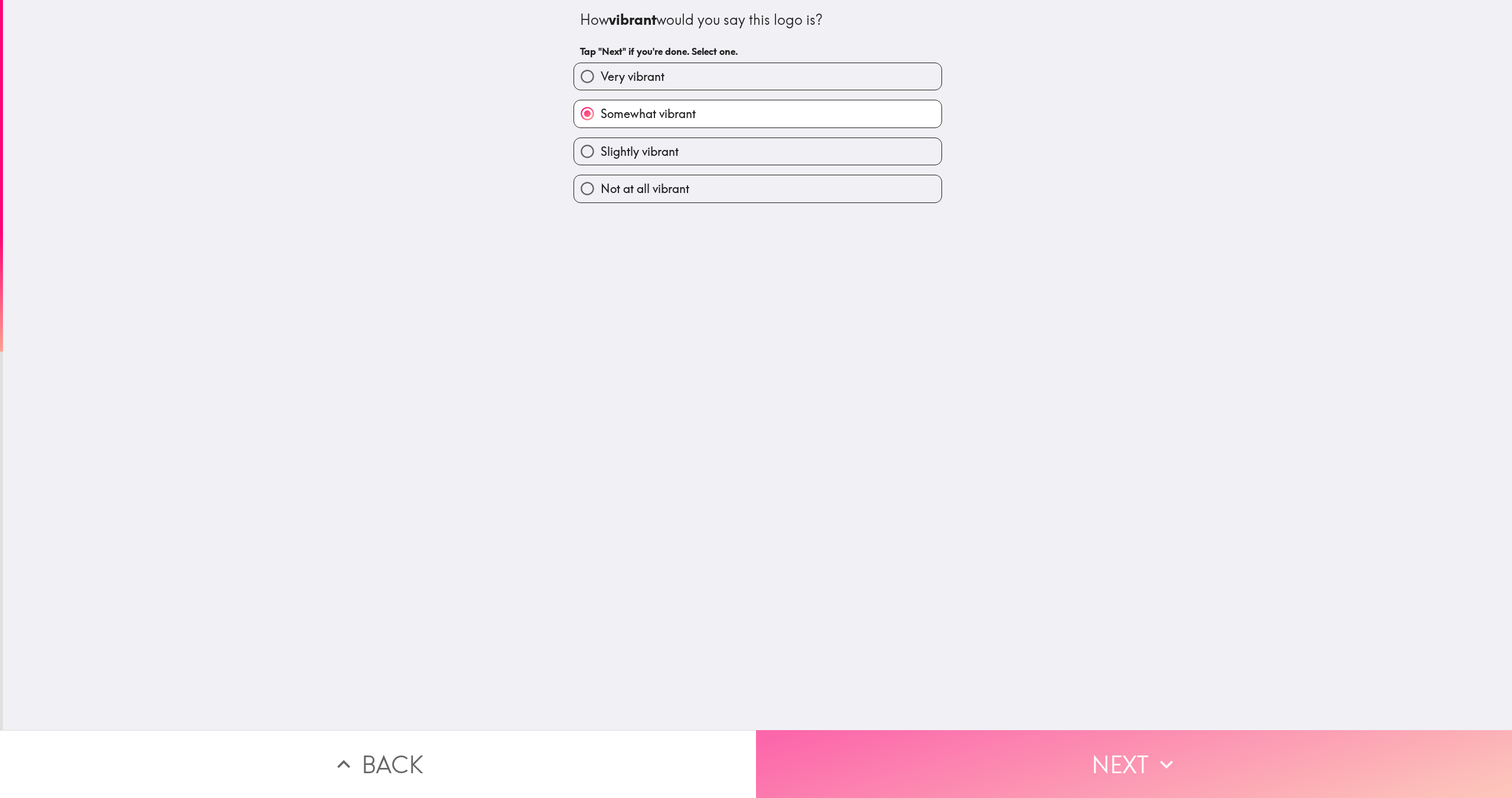
click at [960, 754] on button "Next" at bounding box center [1134, 764] width 756 height 68
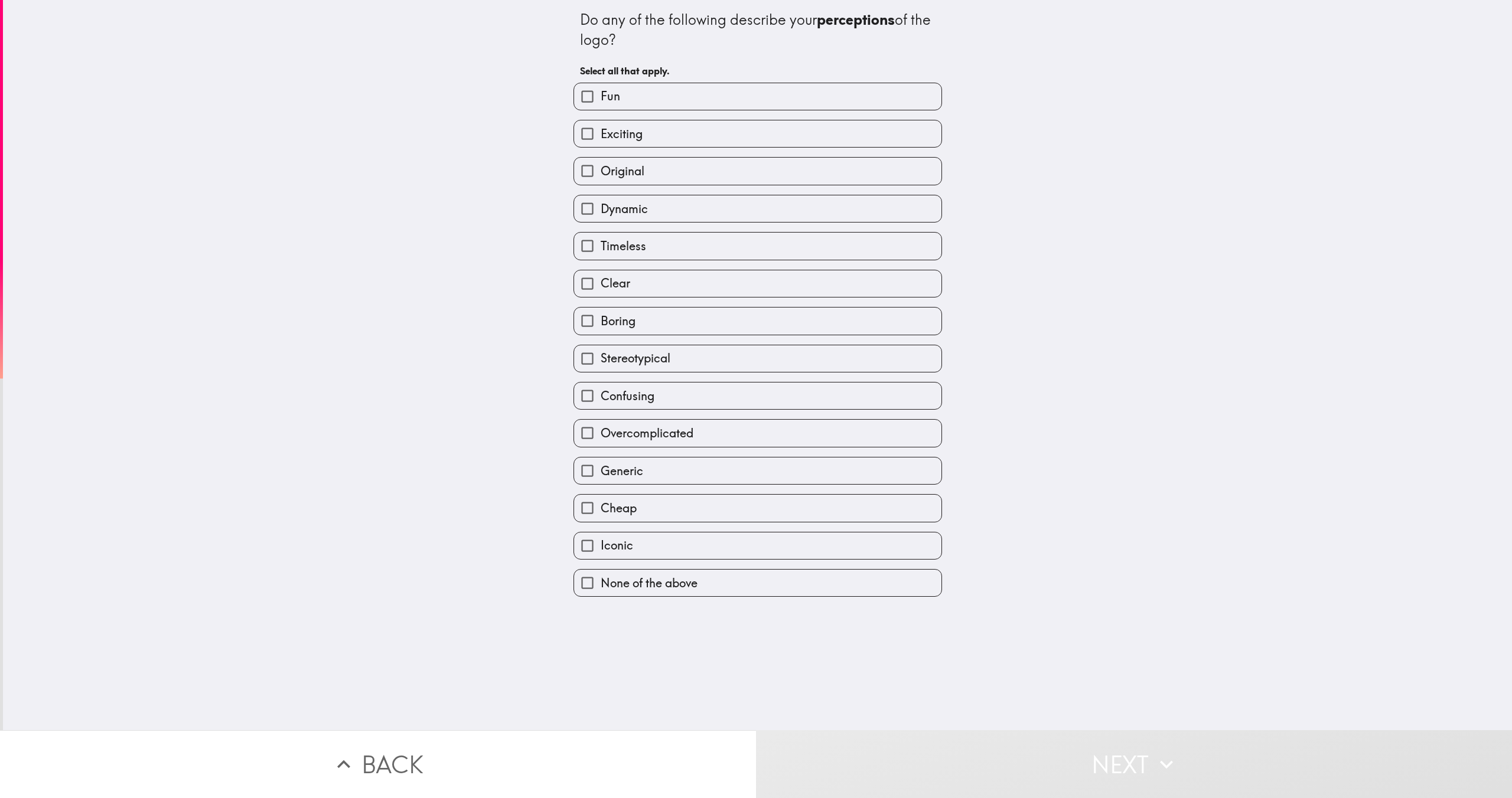
click at [632, 95] on label "Fun" at bounding box center [757, 96] width 367 height 27
click at [601, 95] on input "Fun" at bounding box center [587, 96] width 27 height 27
checkbox input "true"
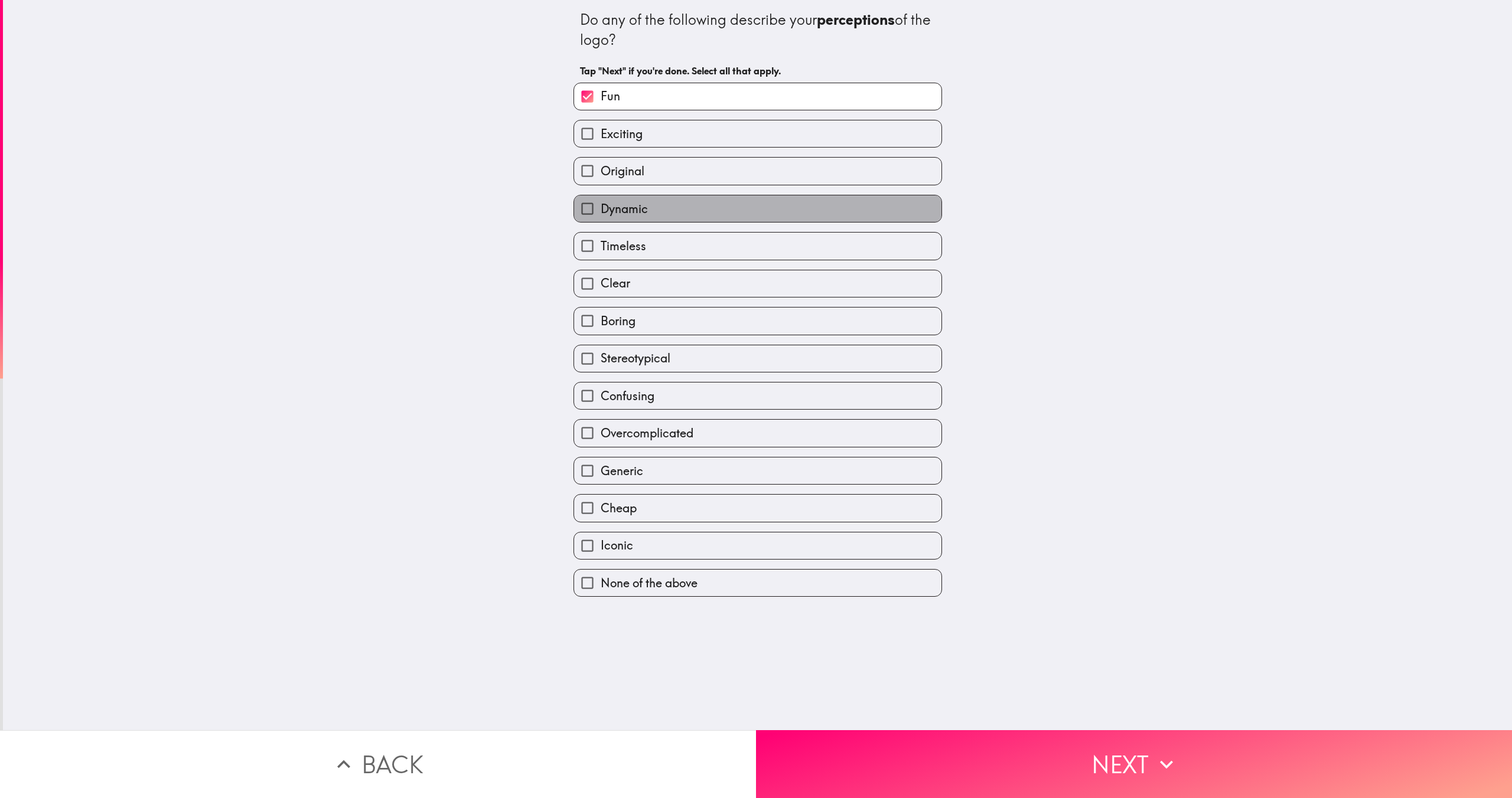
click at [617, 206] on span "Dynamic" at bounding box center [624, 209] width 47 height 17
click at [601, 206] on input "Dynamic" at bounding box center [587, 208] width 27 height 27
checkbox input "true"
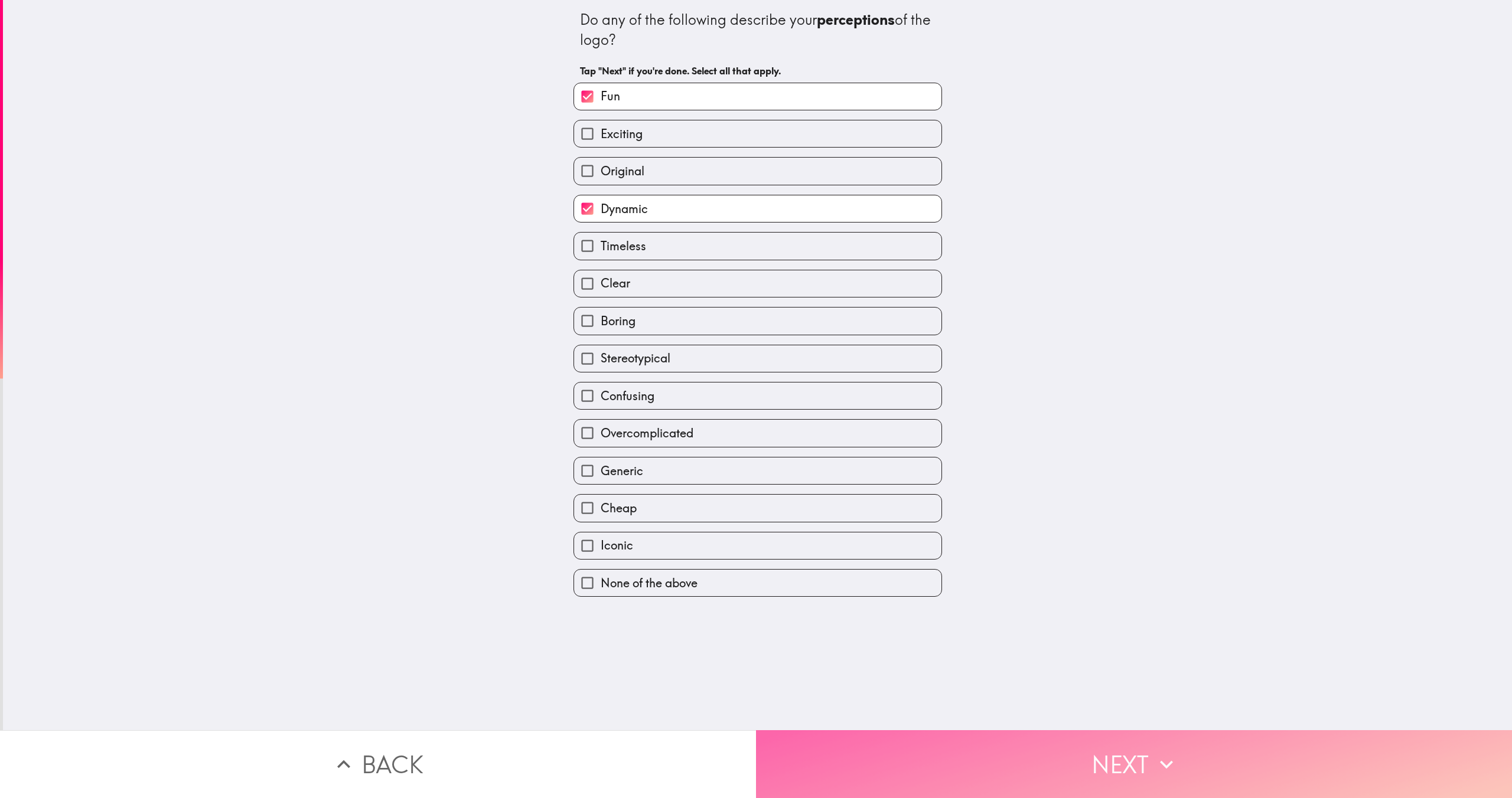
click at [920, 774] on button "Next" at bounding box center [1134, 764] width 756 height 68
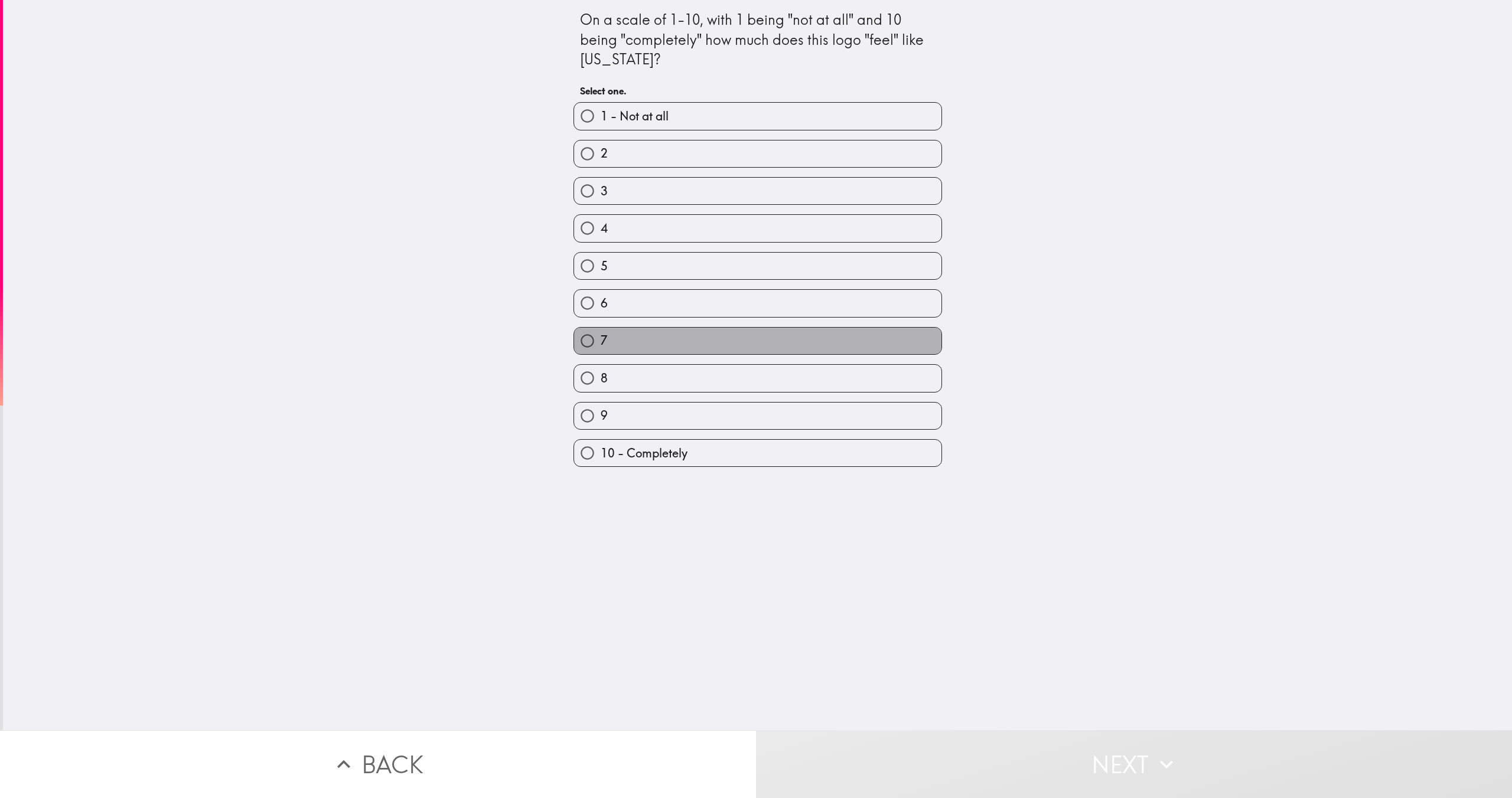
click at [659, 345] on label "7" at bounding box center [757, 341] width 367 height 27
click at [601, 345] on input "7" at bounding box center [587, 341] width 27 height 27
radio input "true"
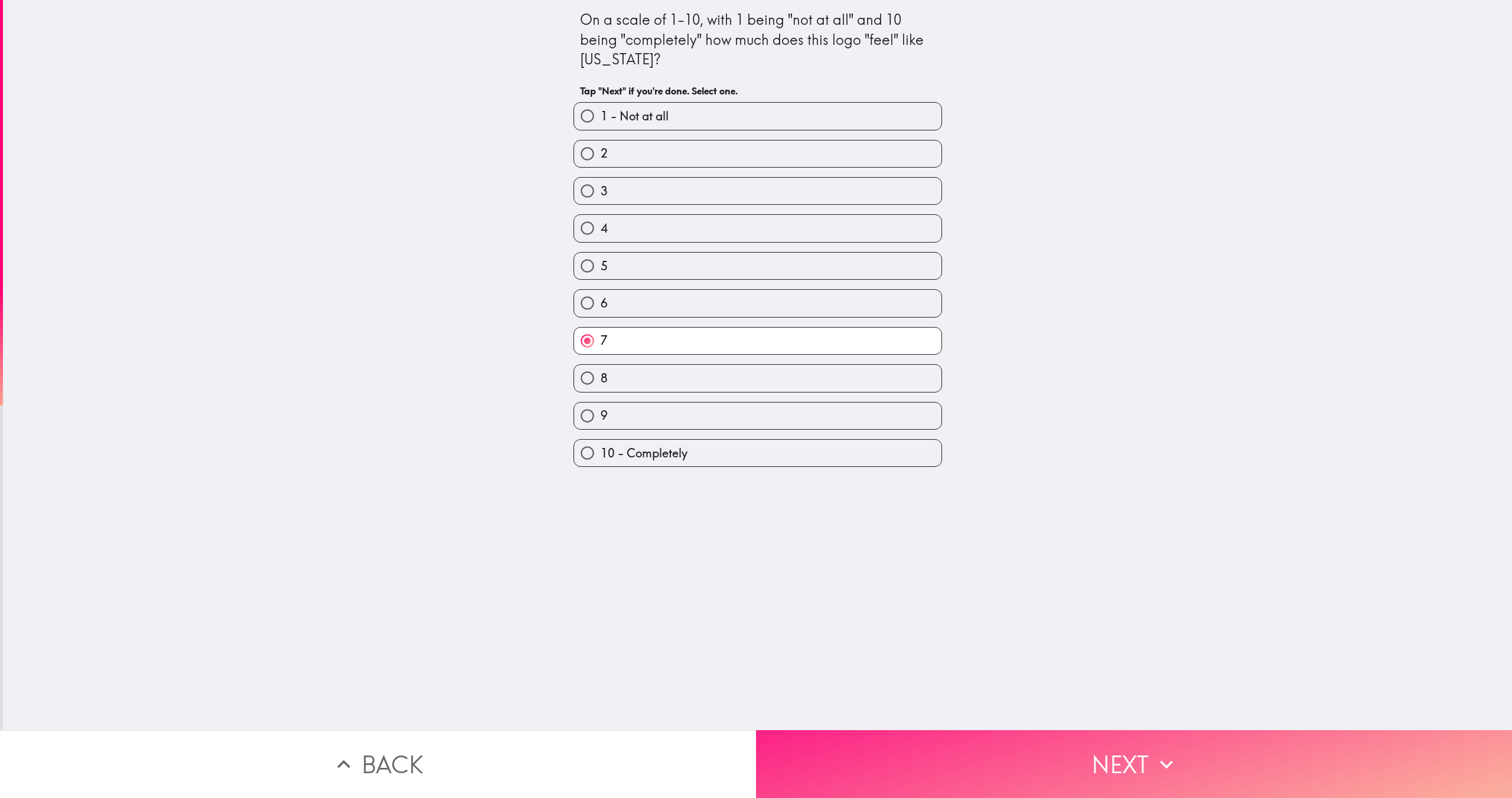
click at [913, 770] on button "Next" at bounding box center [1134, 764] width 756 height 68
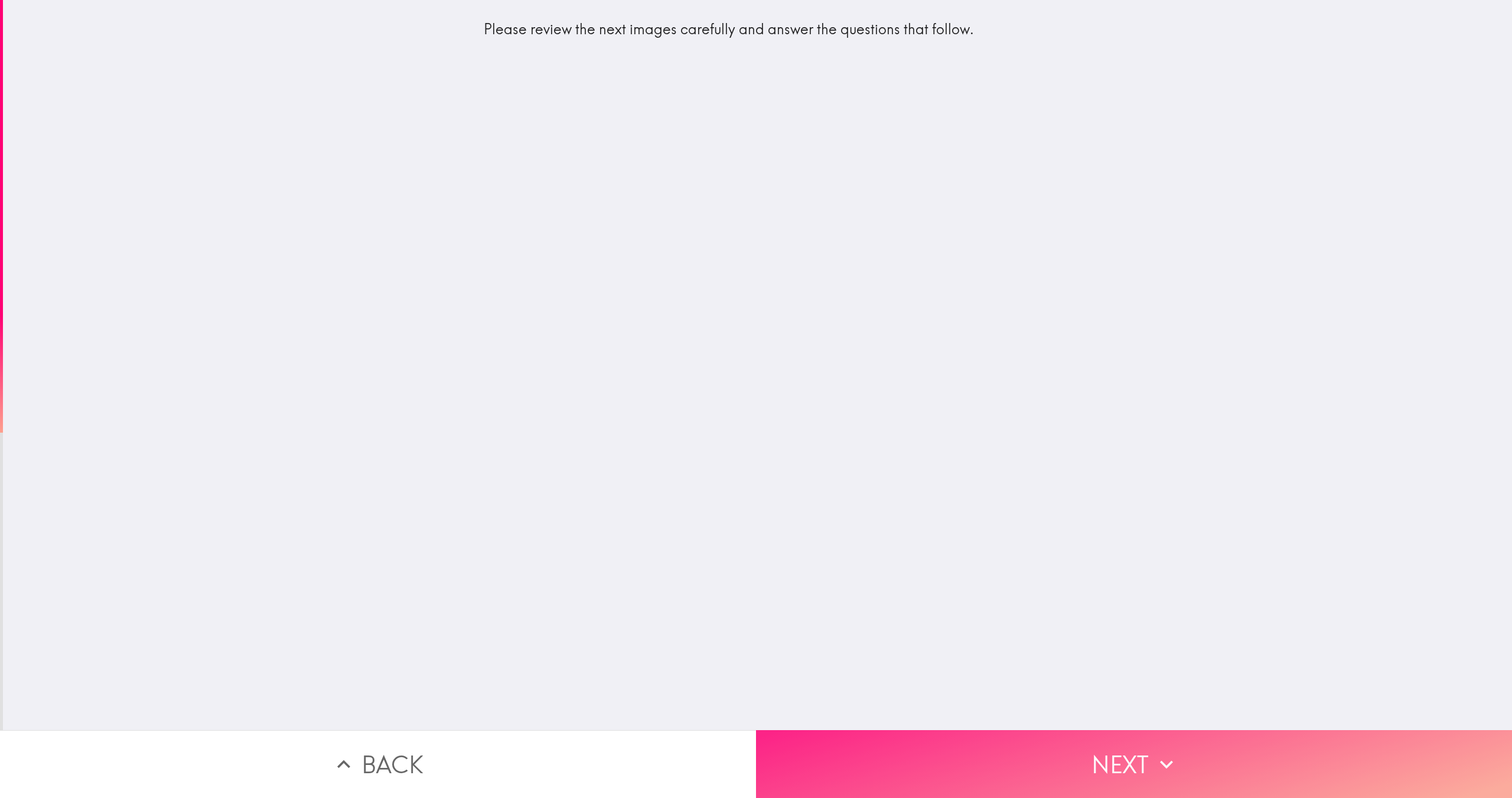
click at [1097, 767] on button "Next" at bounding box center [1134, 764] width 756 height 68
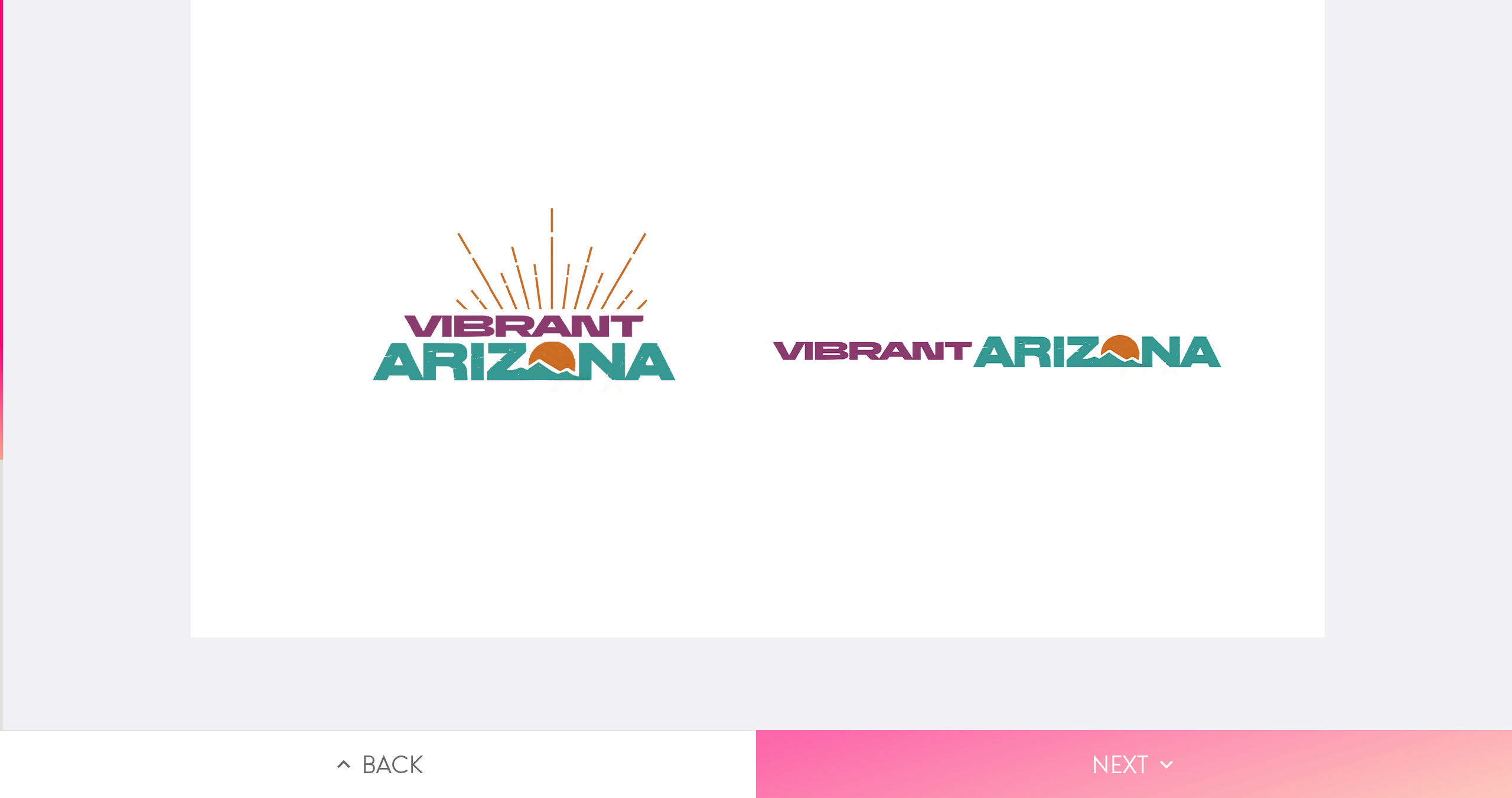
click at [1098, 767] on button "Next" at bounding box center [1134, 764] width 756 height 68
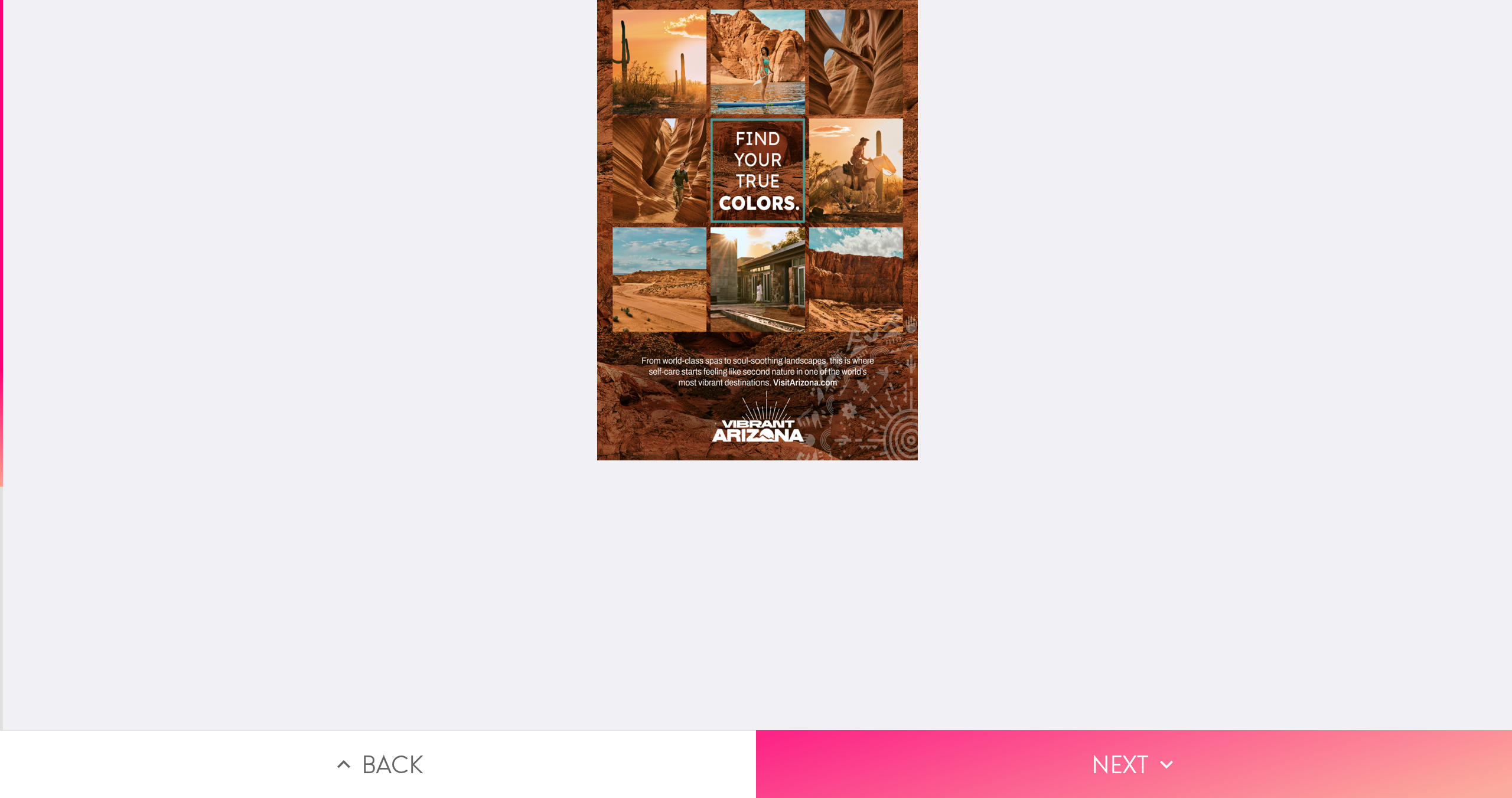
click at [1009, 770] on button "Next" at bounding box center [1134, 764] width 756 height 68
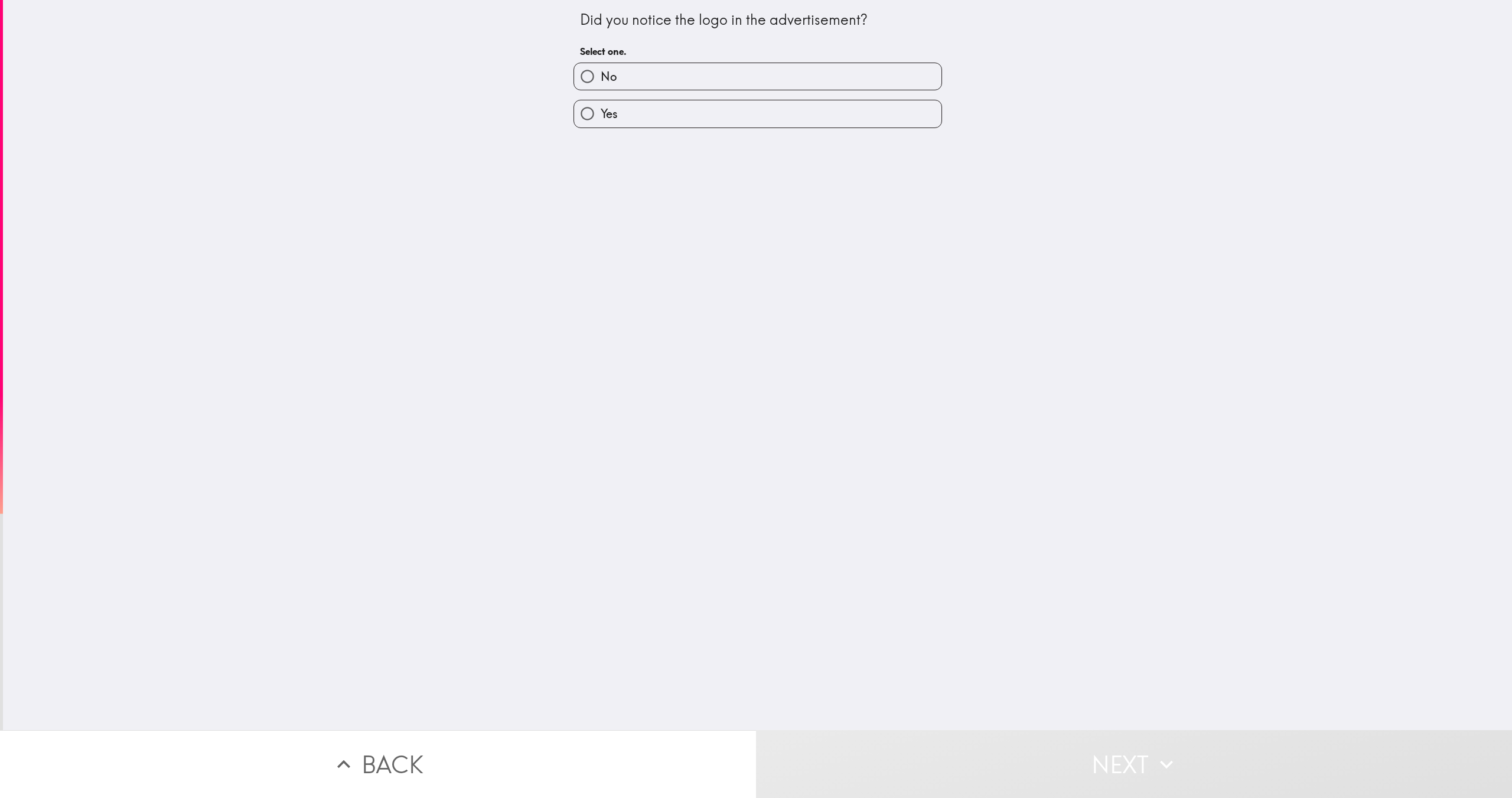
click at [589, 87] on input "No" at bounding box center [587, 76] width 27 height 27
radio input "true"
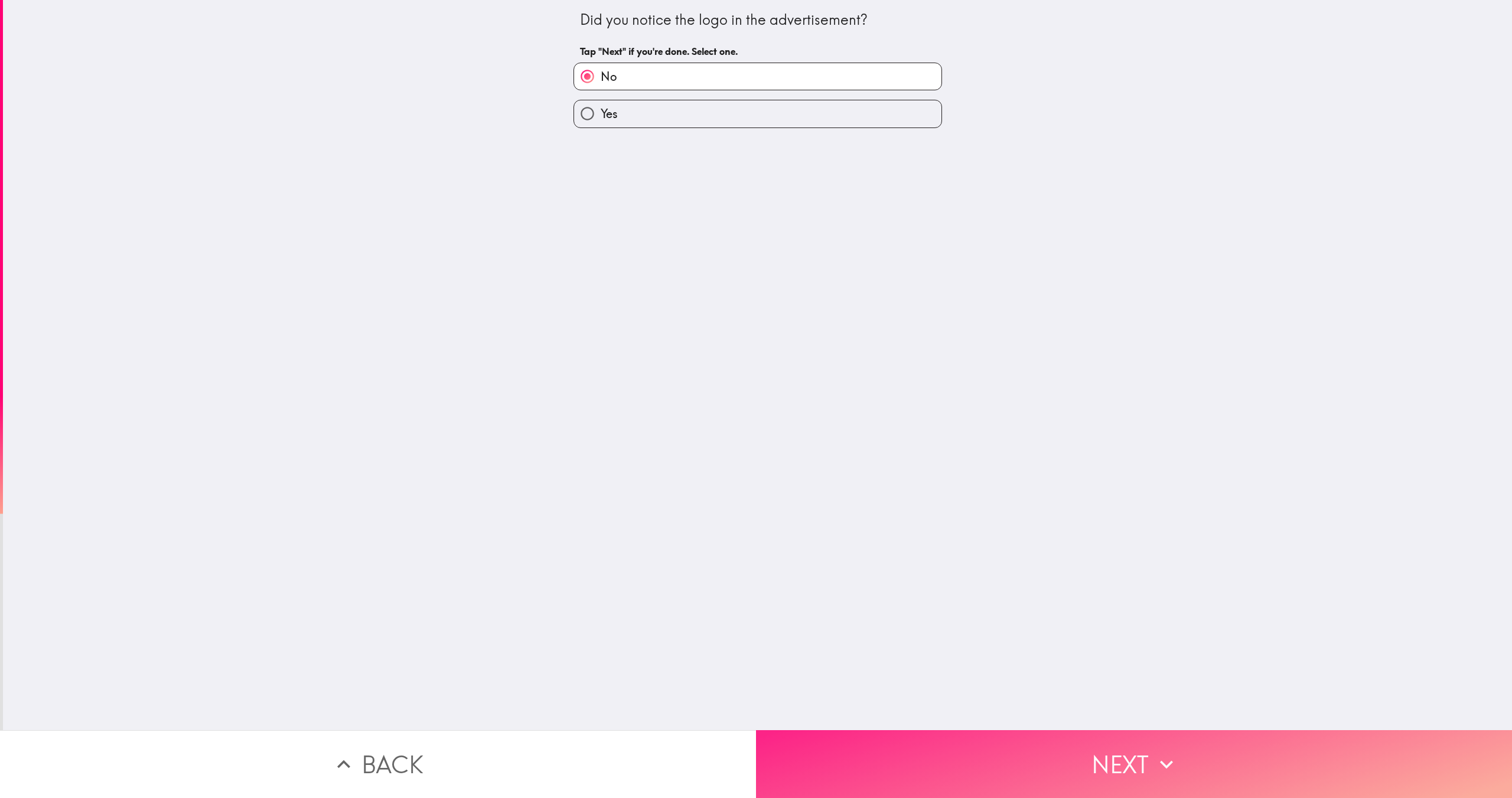
click at [884, 752] on button "Next" at bounding box center [1134, 764] width 756 height 68
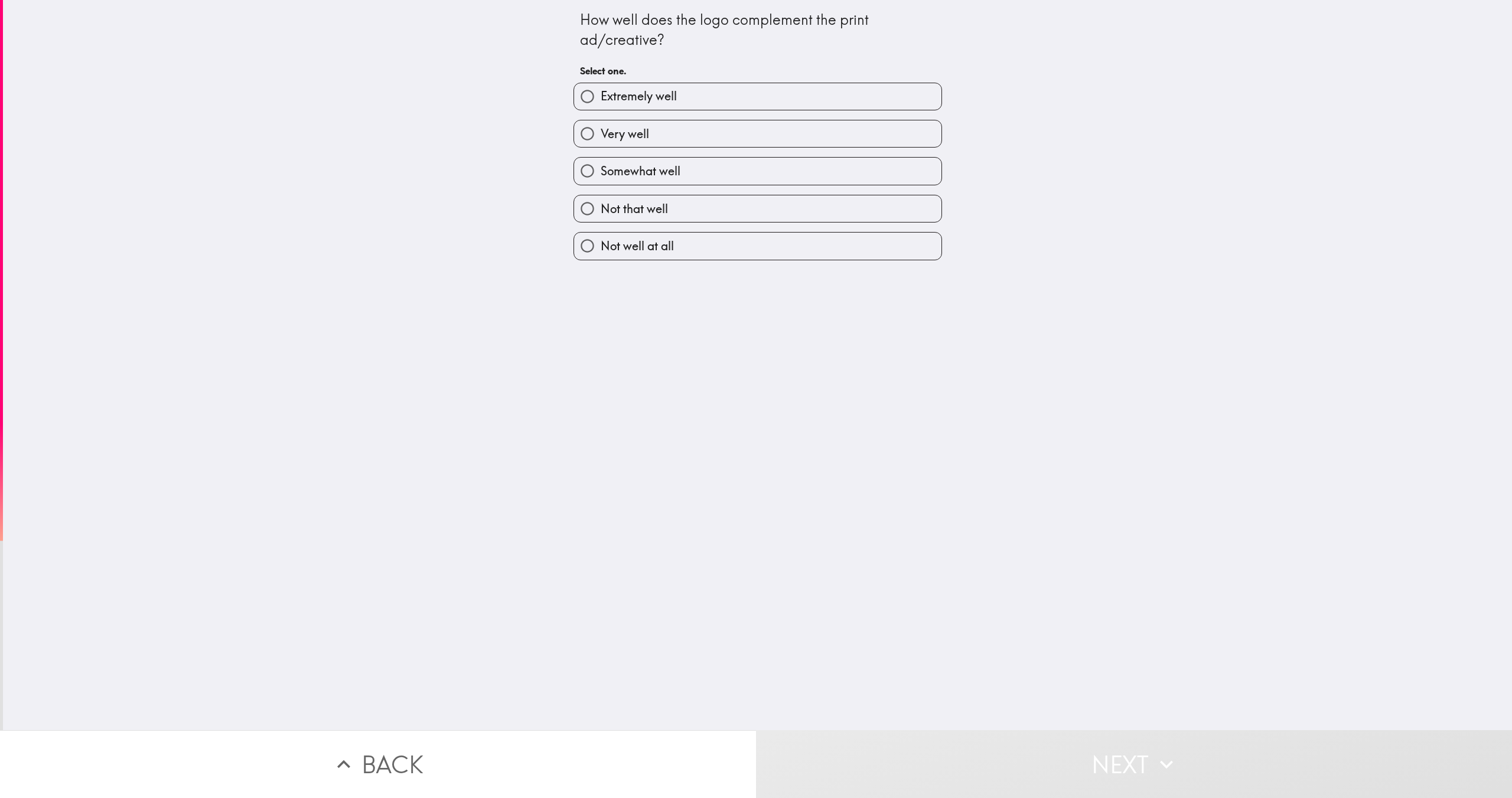
click at [591, 165] on input "Somewhat well" at bounding box center [587, 170] width 27 height 27
radio input "true"
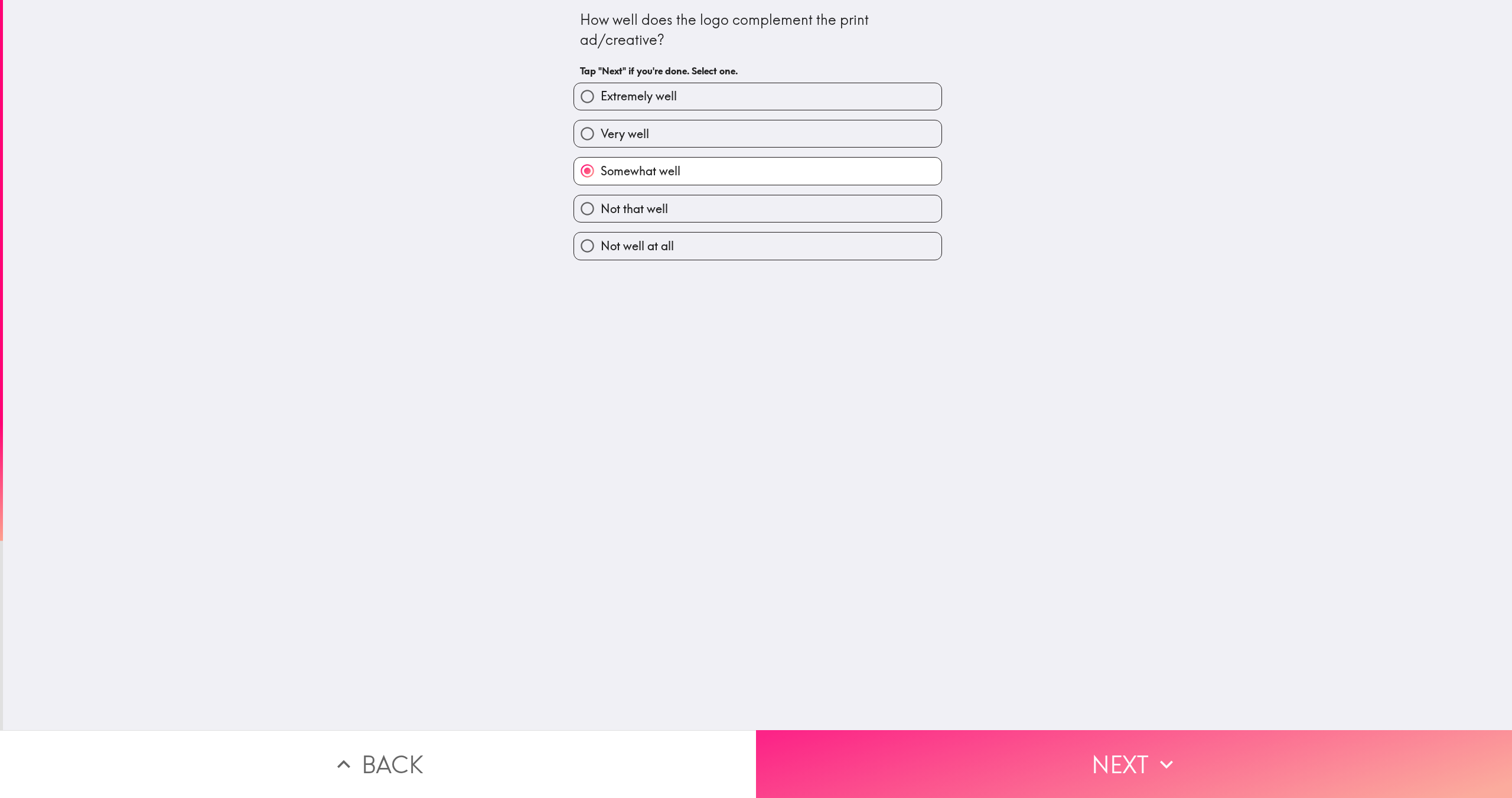
click at [882, 764] on button "Next" at bounding box center [1134, 764] width 756 height 68
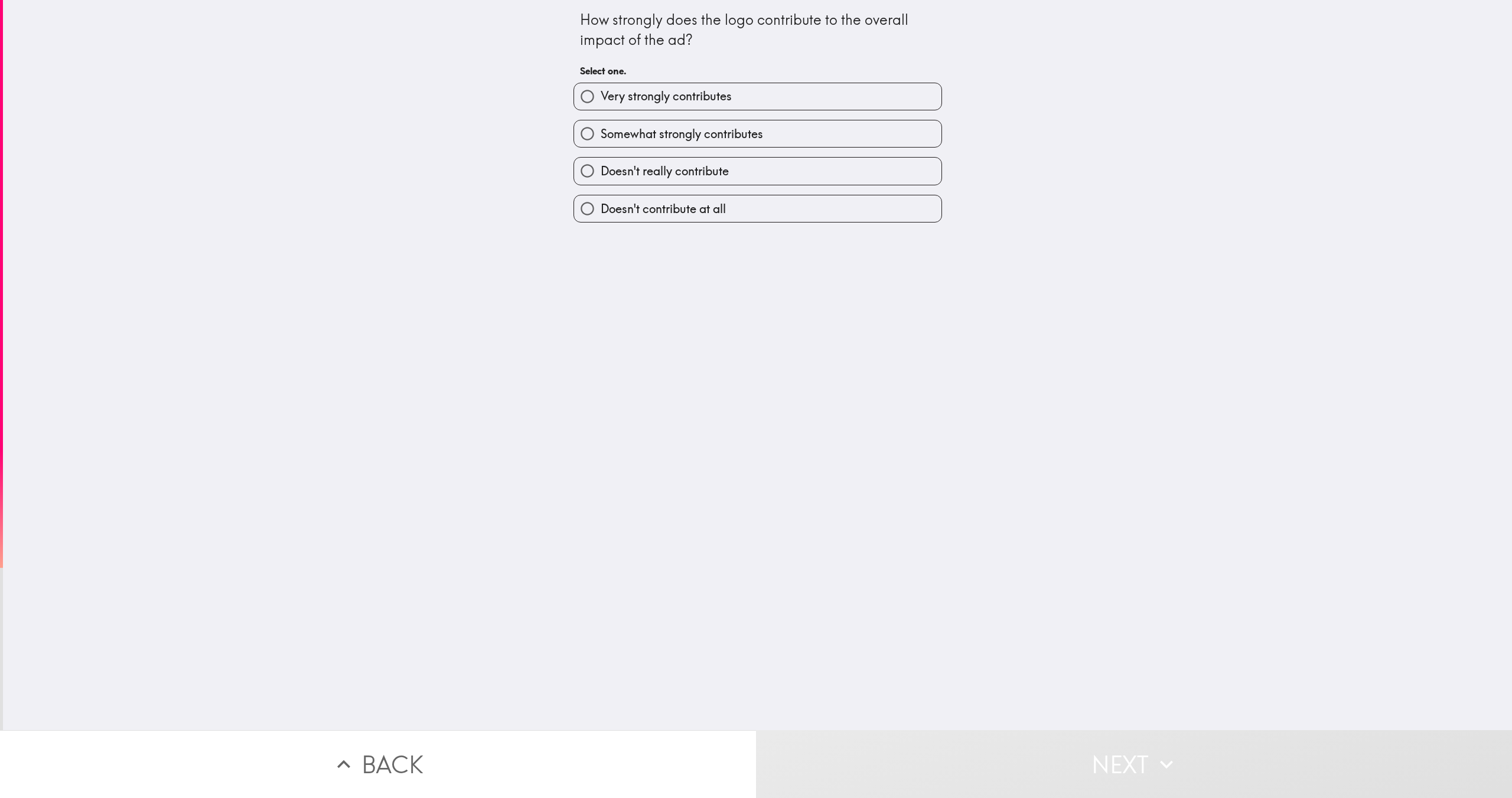
click at [599, 163] on input "Doesn't really contribute" at bounding box center [587, 170] width 27 height 27
radio input "true"
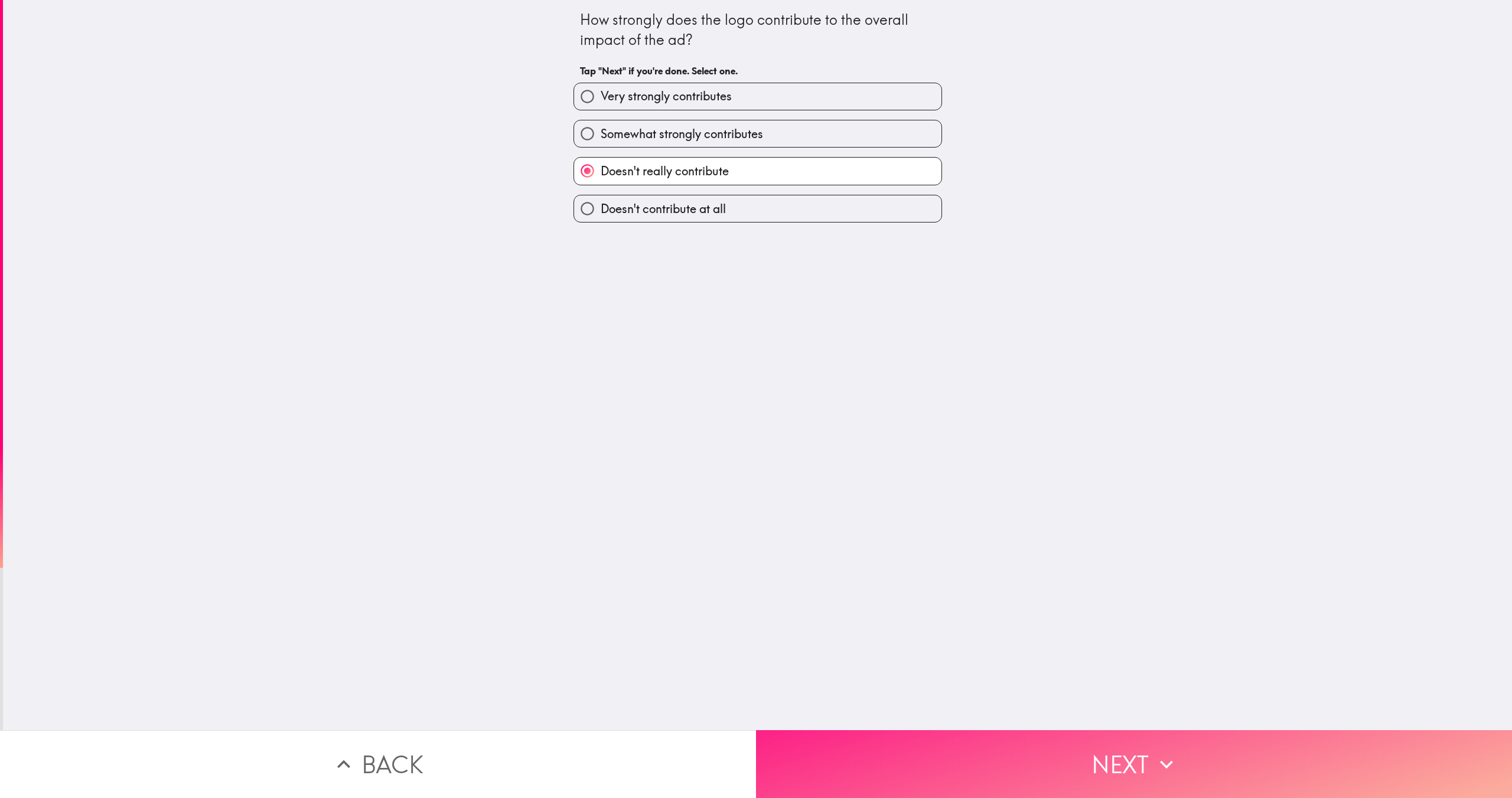
click at [889, 766] on button "Next" at bounding box center [1134, 764] width 756 height 68
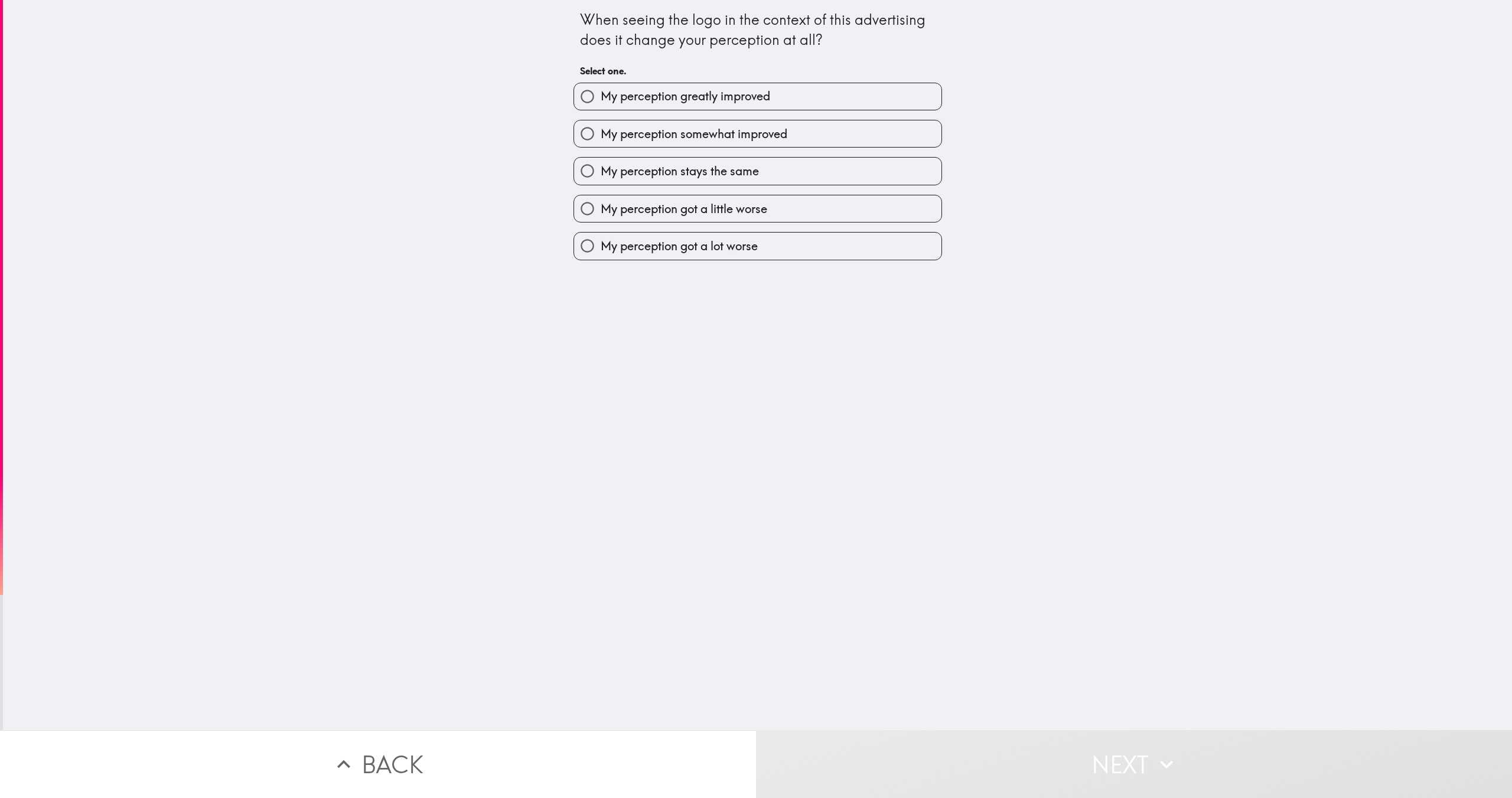
click at [595, 173] on input "My perception stays the same" at bounding box center [587, 170] width 27 height 27
radio input "true"
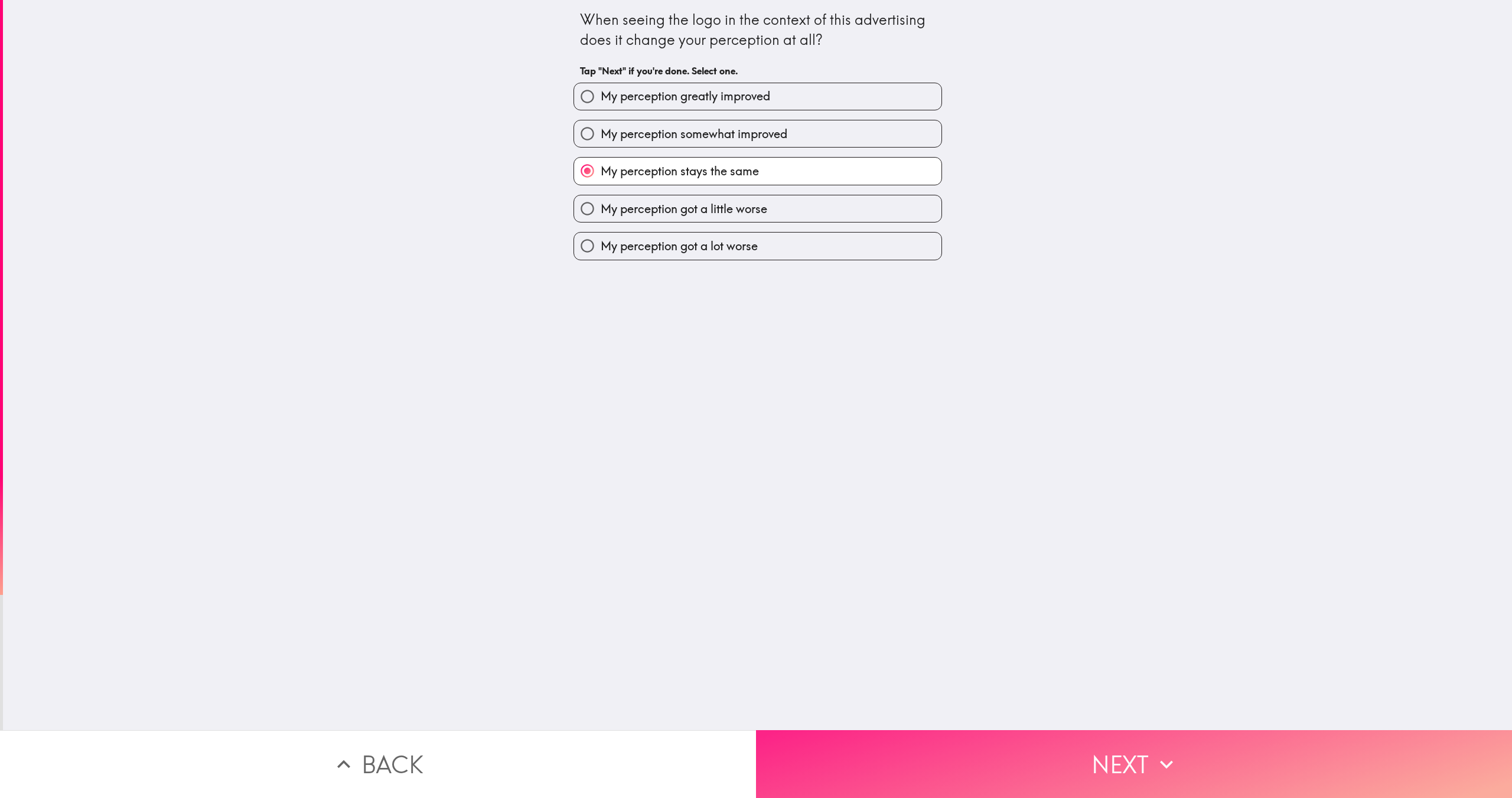
click at [930, 739] on button "Next" at bounding box center [1134, 764] width 756 height 68
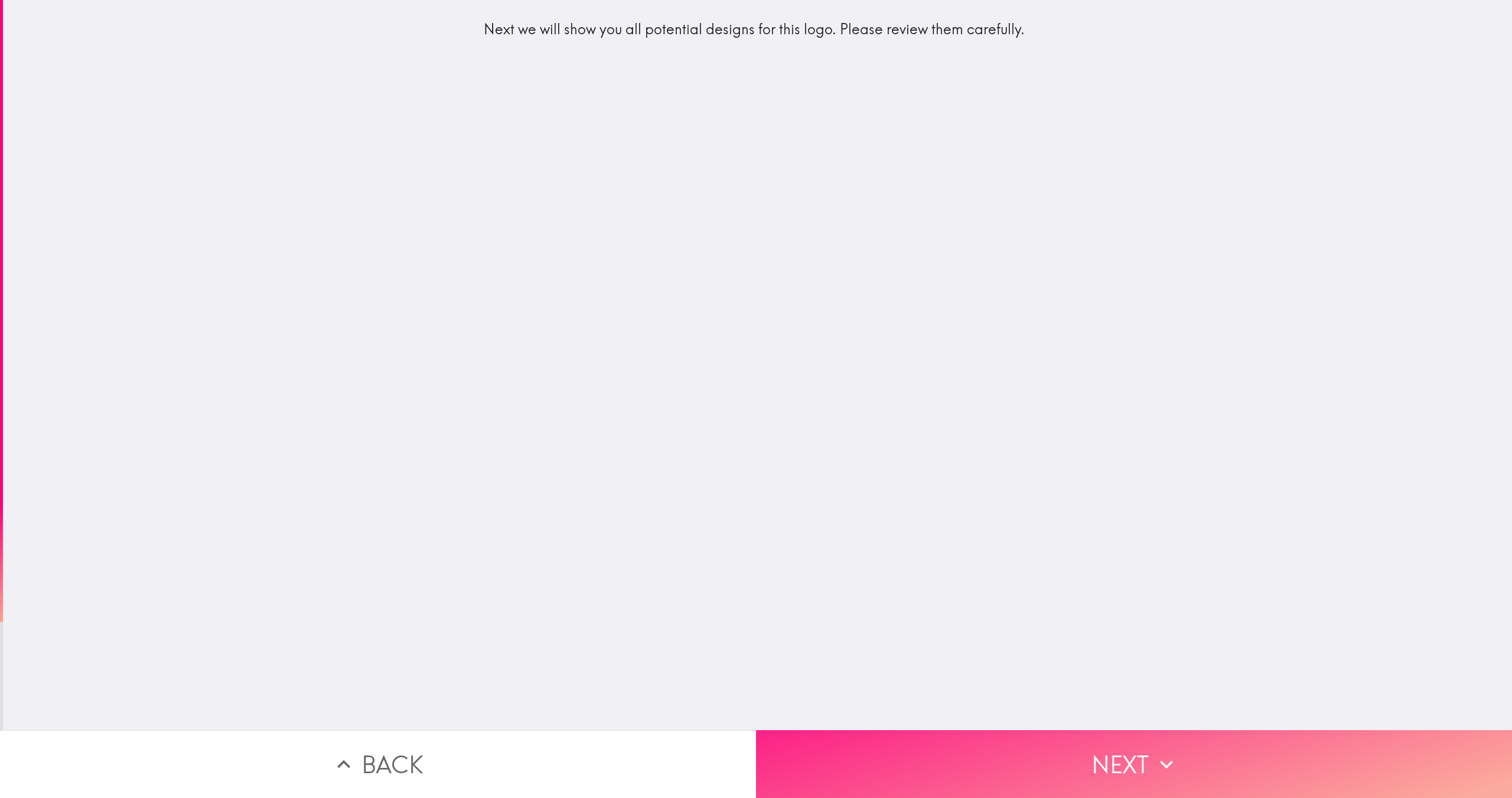
click at [1023, 747] on button "Next" at bounding box center [1134, 764] width 756 height 68
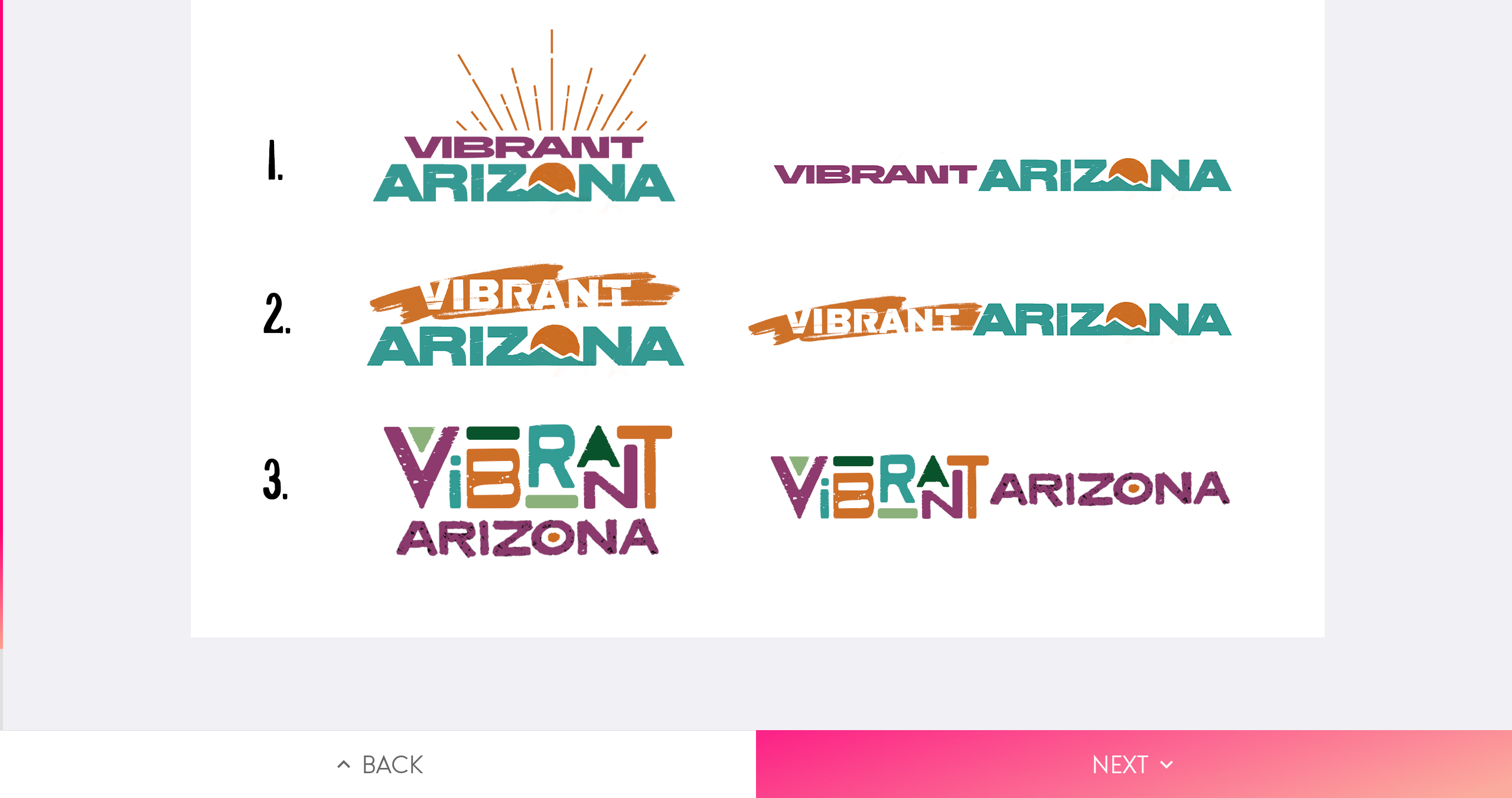
click at [962, 757] on button "Next" at bounding box center [1134, 764] width 756 height 68
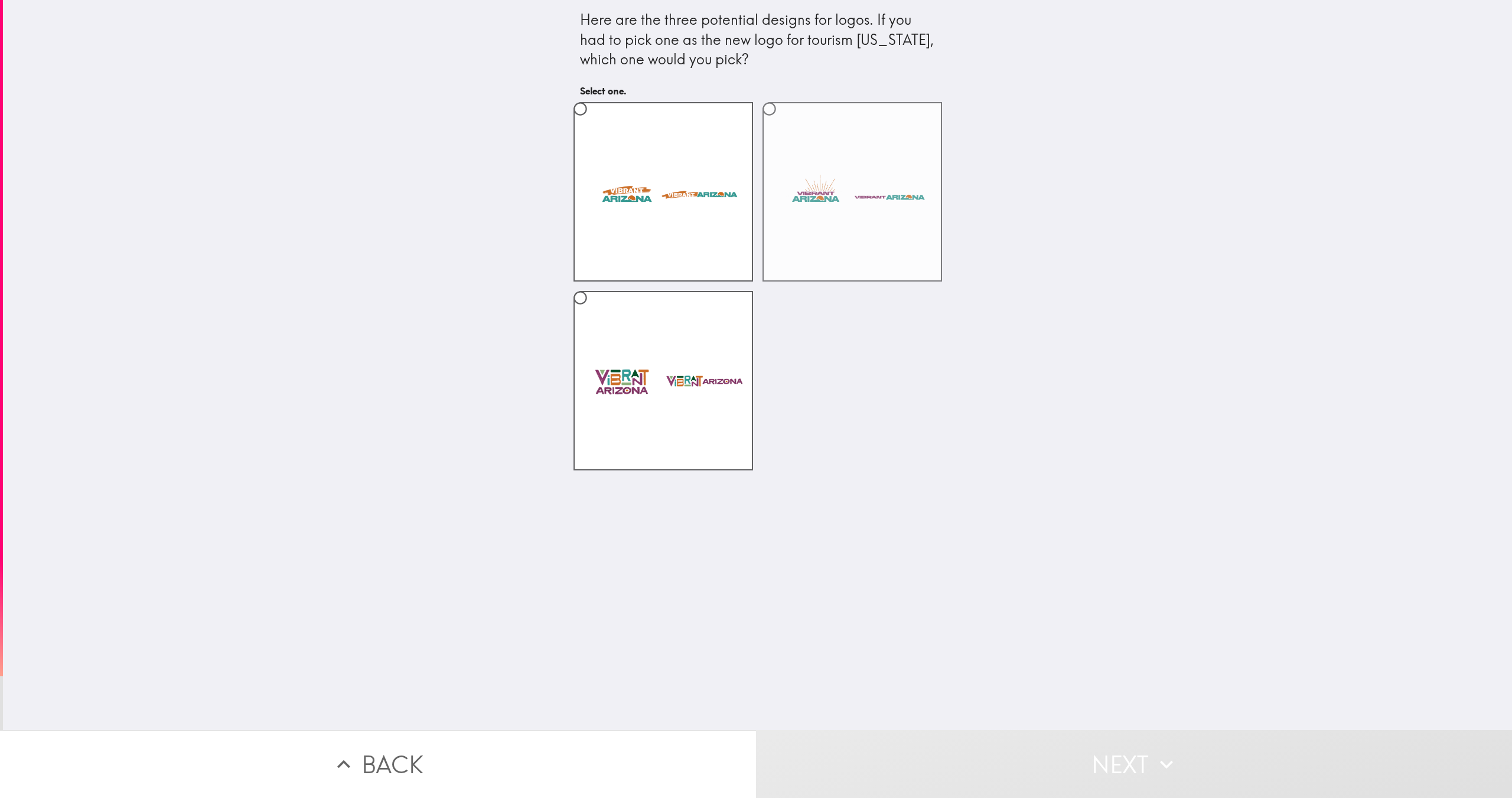
click at [837, 237] on label at bounding box center [852, 192] width 179 height 179
click at [783, 122] on input "radio" at bounding box center [769, 109] width 27 height 27
radio input "true"
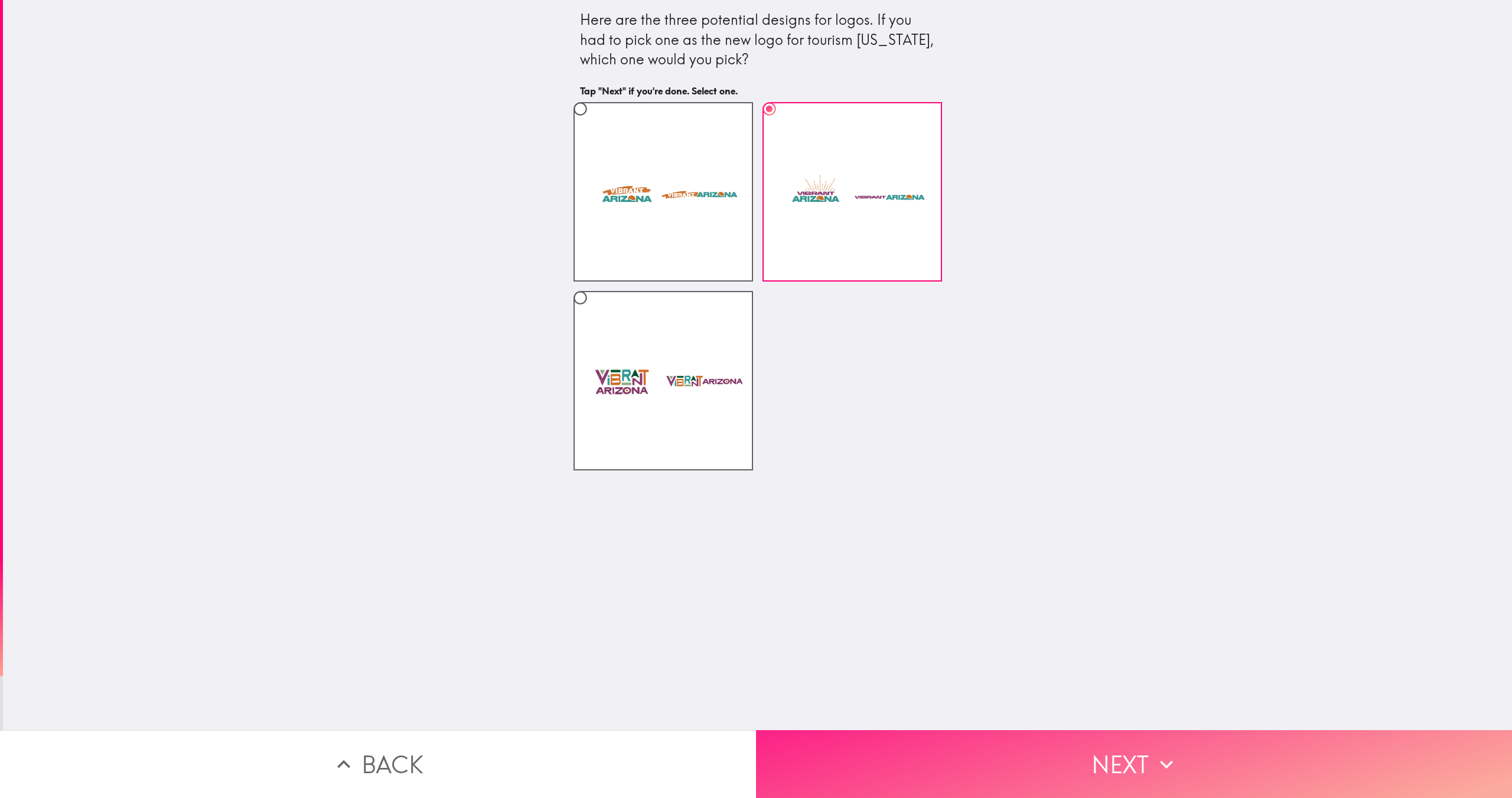
click at [937, 751] on button "Next" at bounding box center [1134, 764] width 756 height 68
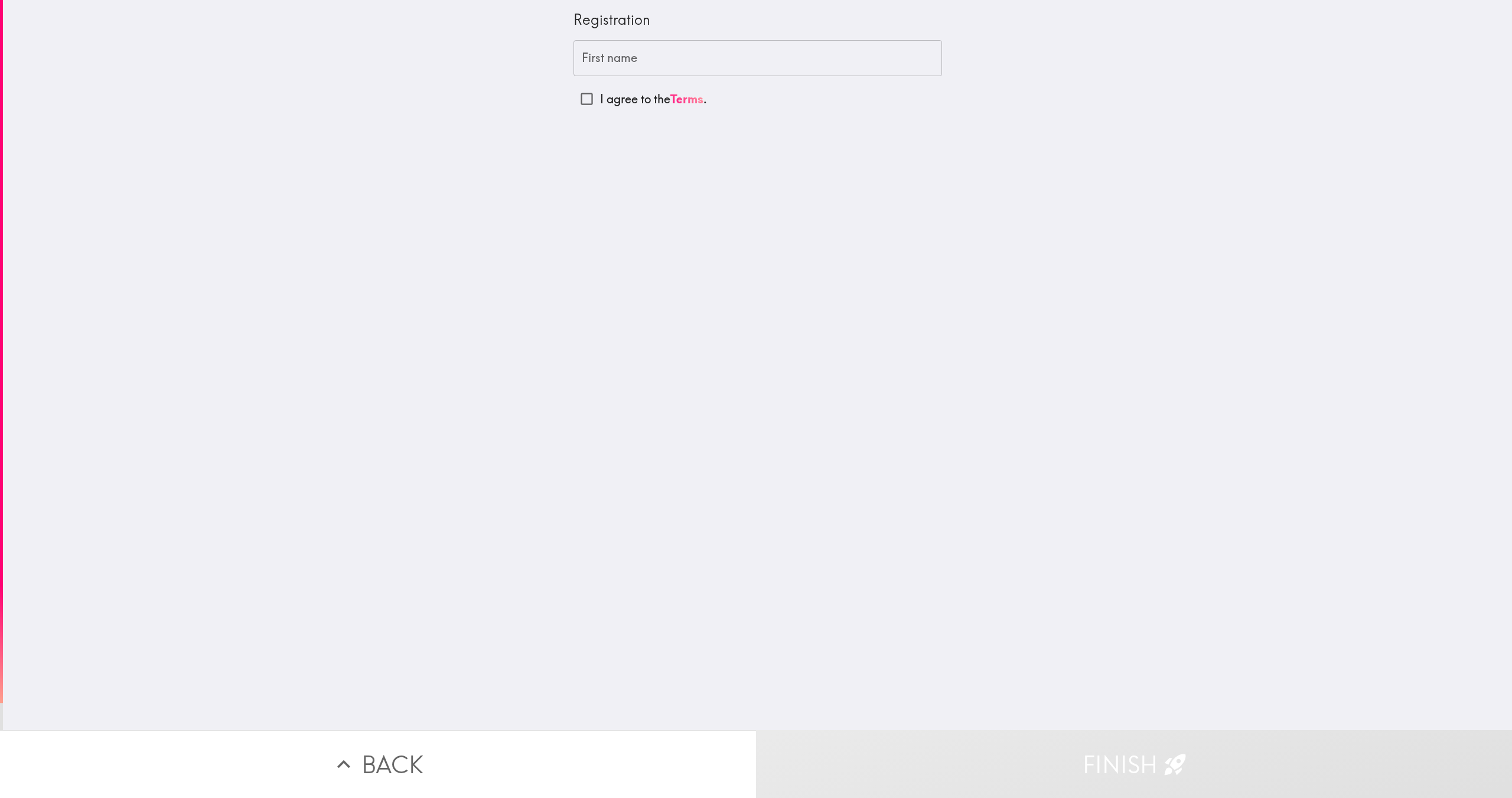
click at [592, 102] on input "I agree to the Terms ." at bounding box center [586, 99] width 27 height 27
checkbox input "true"
click at [593, 60] on div "First name First name" at bounding box center [757, 59] width 369 height 37
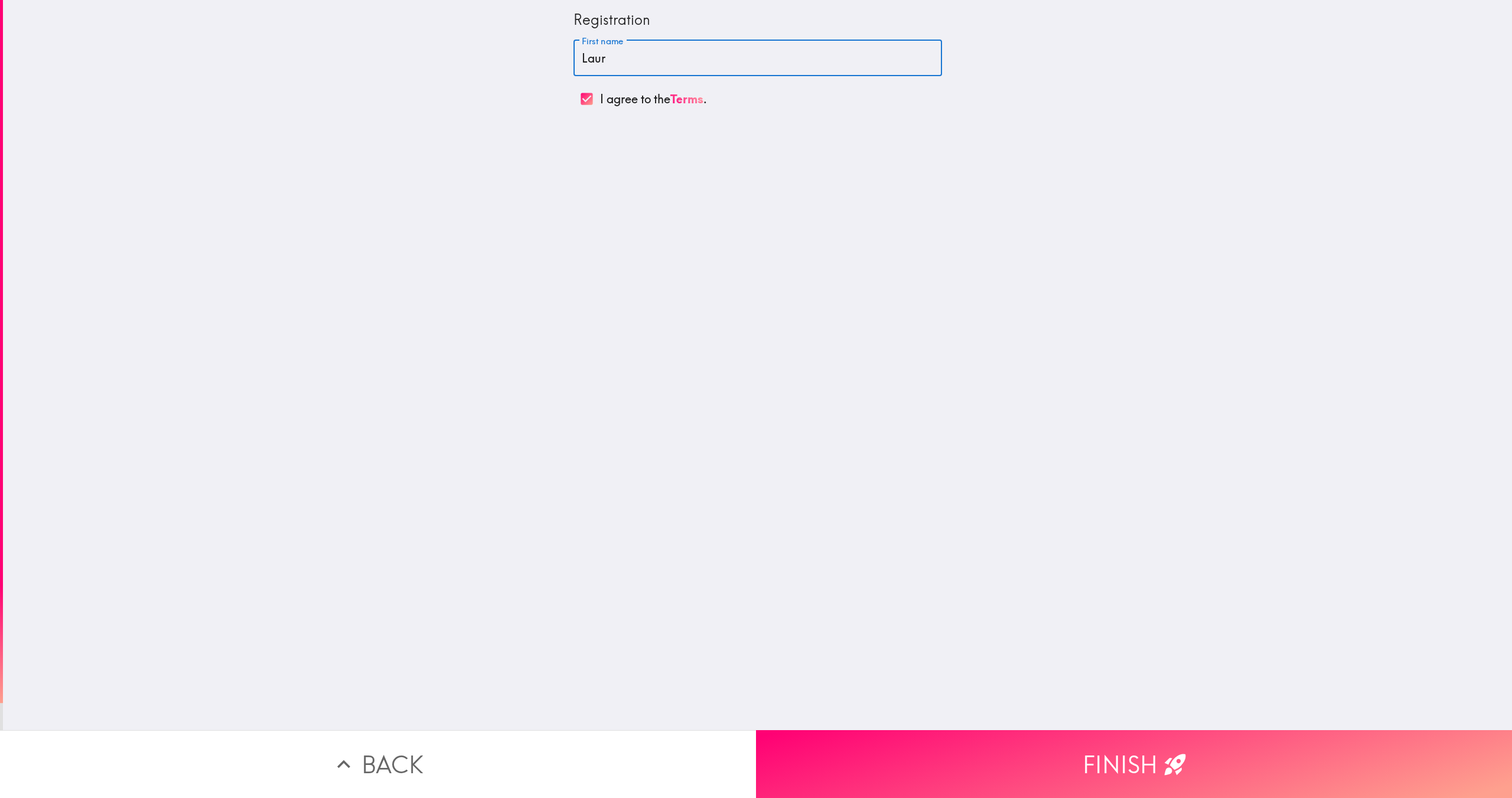
type input "[PERSON_NAME]"
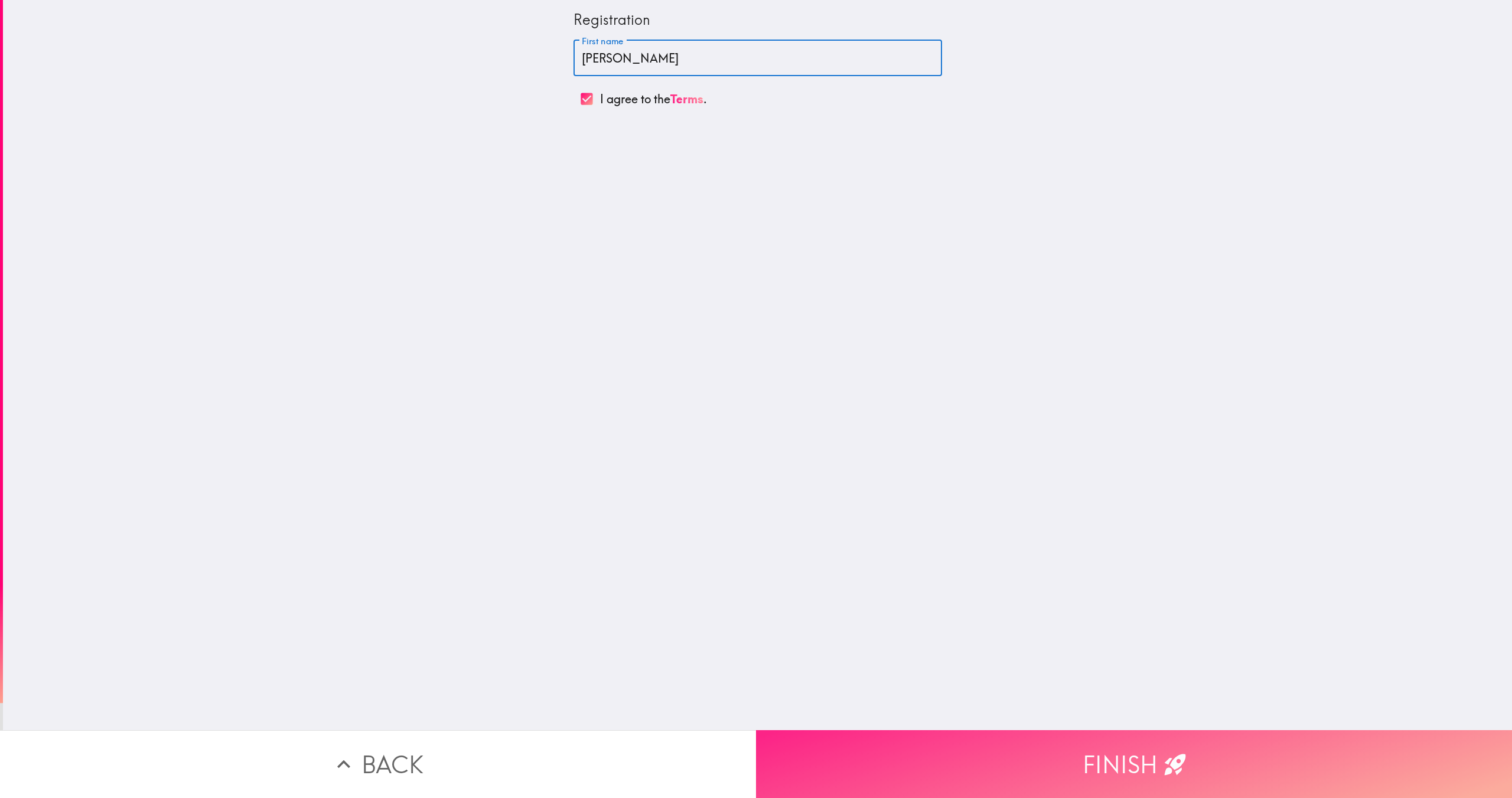
click at [961, 744] on button "Finish" at bounding box center [1134, 764] width 756 height 68
